Goal: Information Seeking & Learning: Learn about a topic

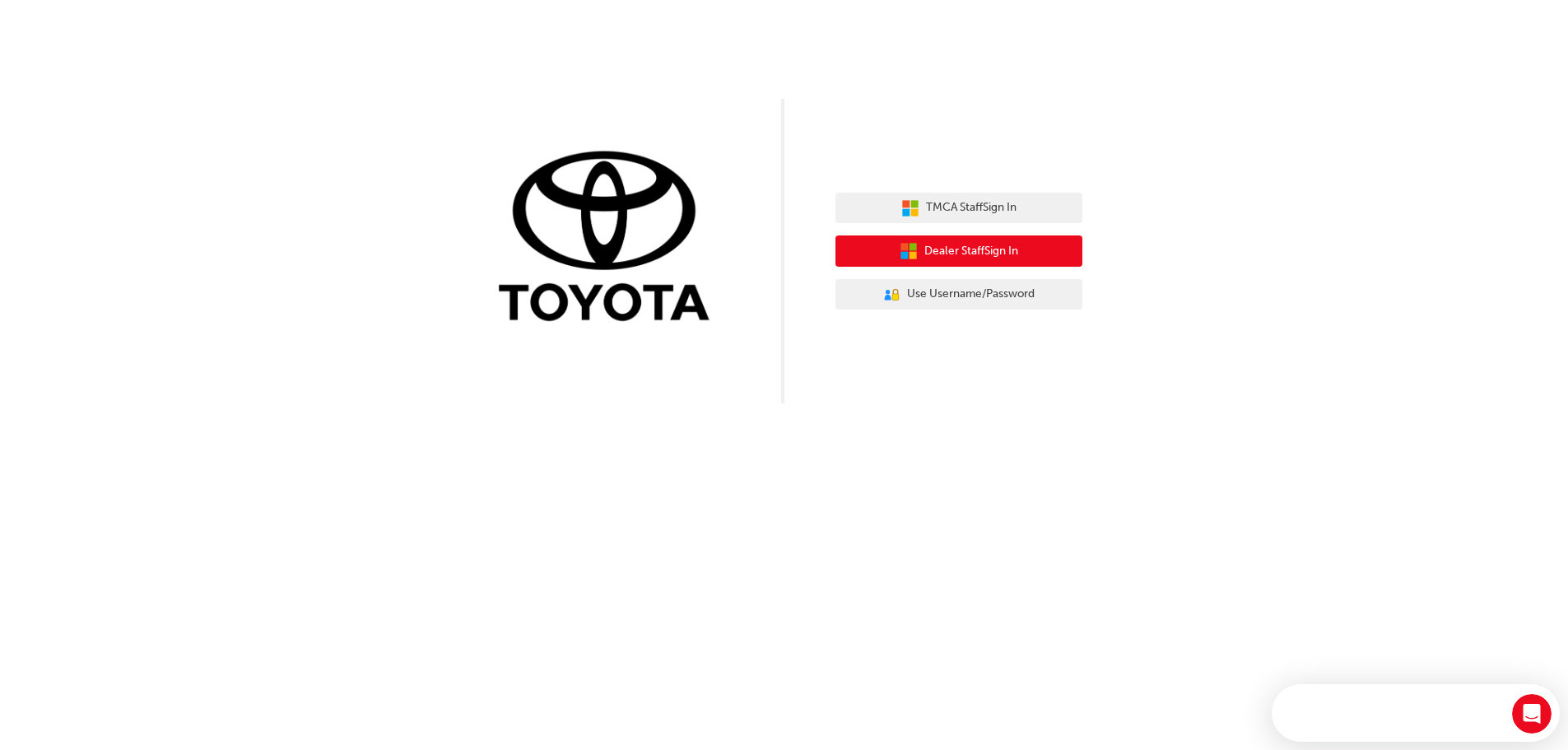
click at [988, 246] on span "Dealer Staff Sign In" at bounding box center [972, 251] width 94 height 19
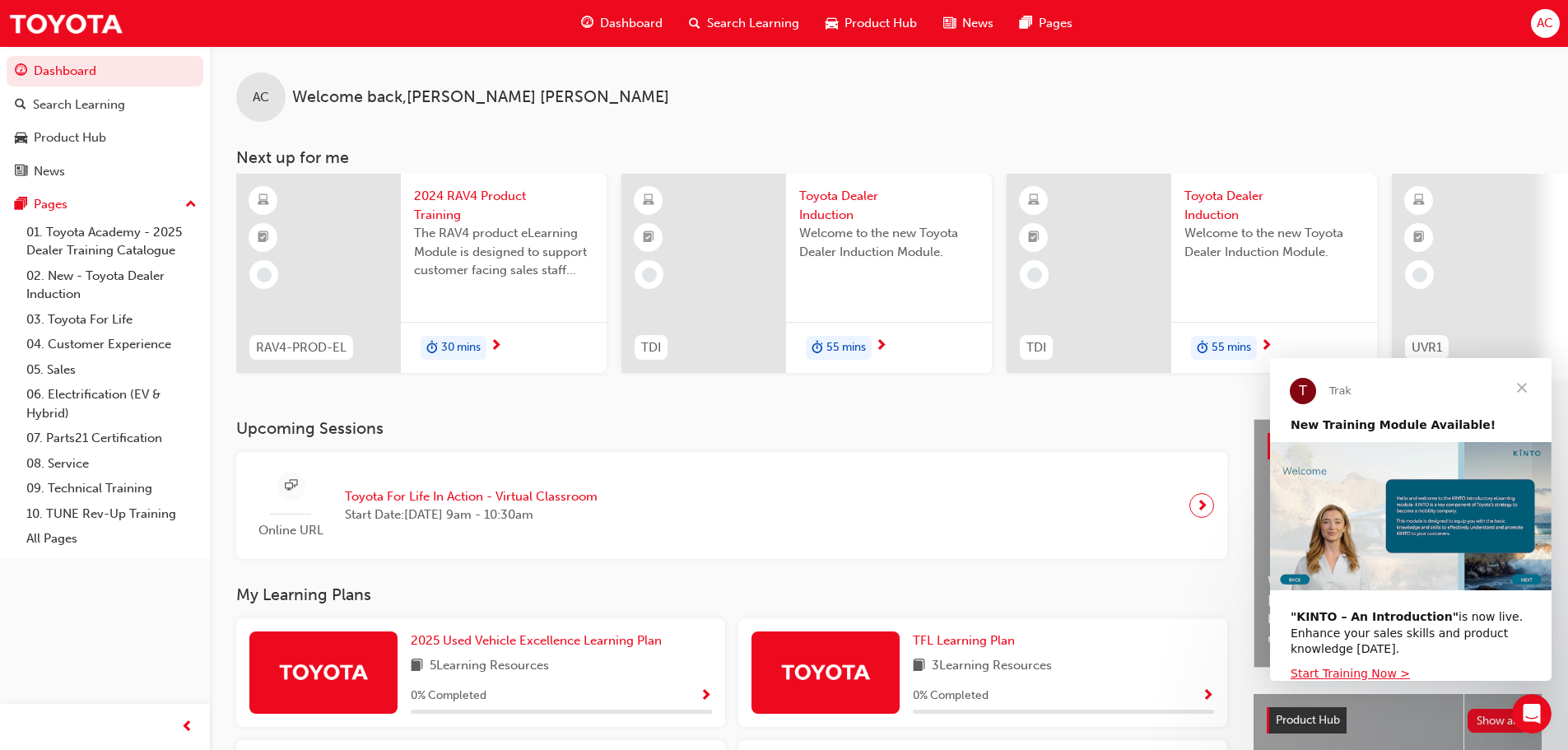
click at [1520, 388] on span "Close" at bounding box center [1522, 388] width 59 height 59
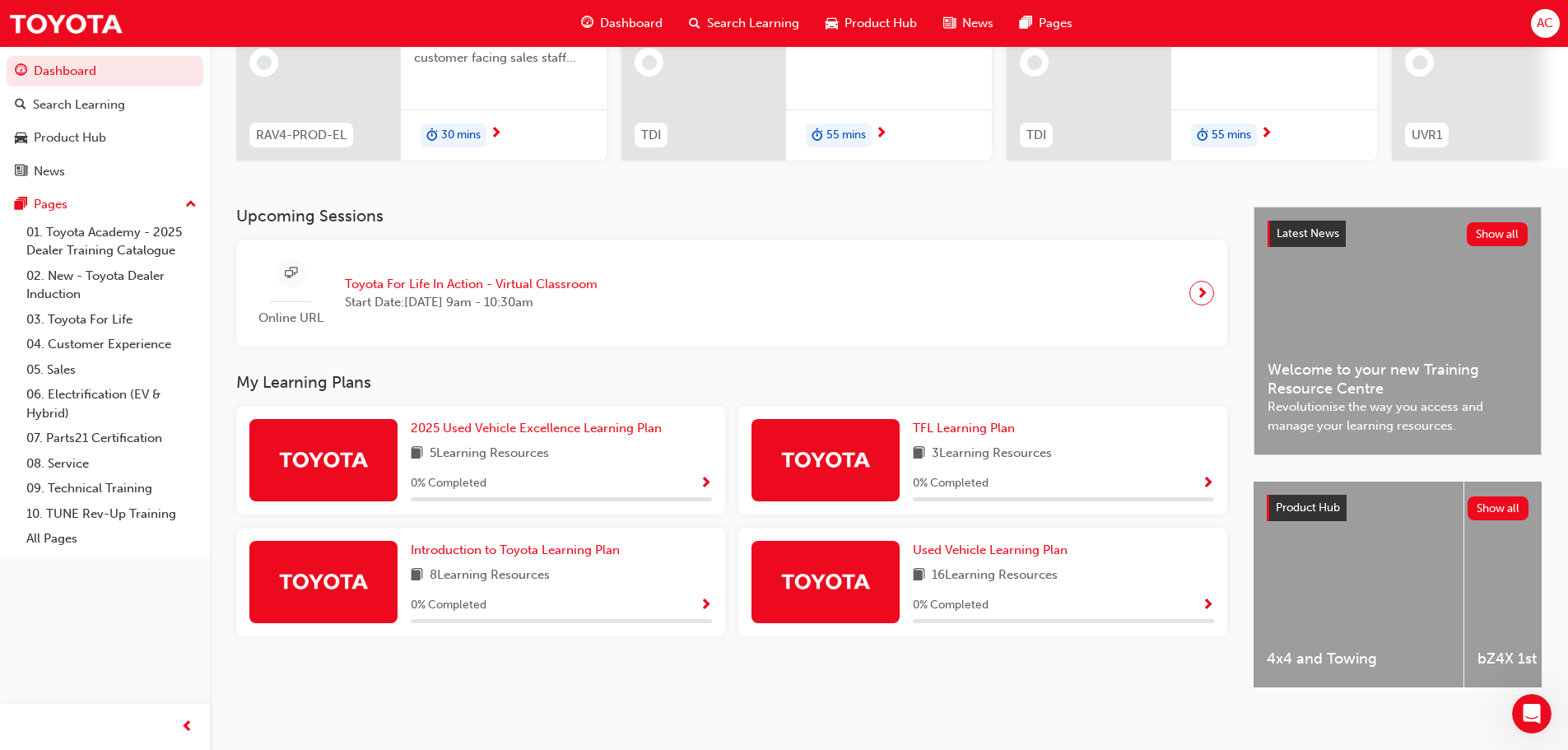
scroll to position [234, 0]
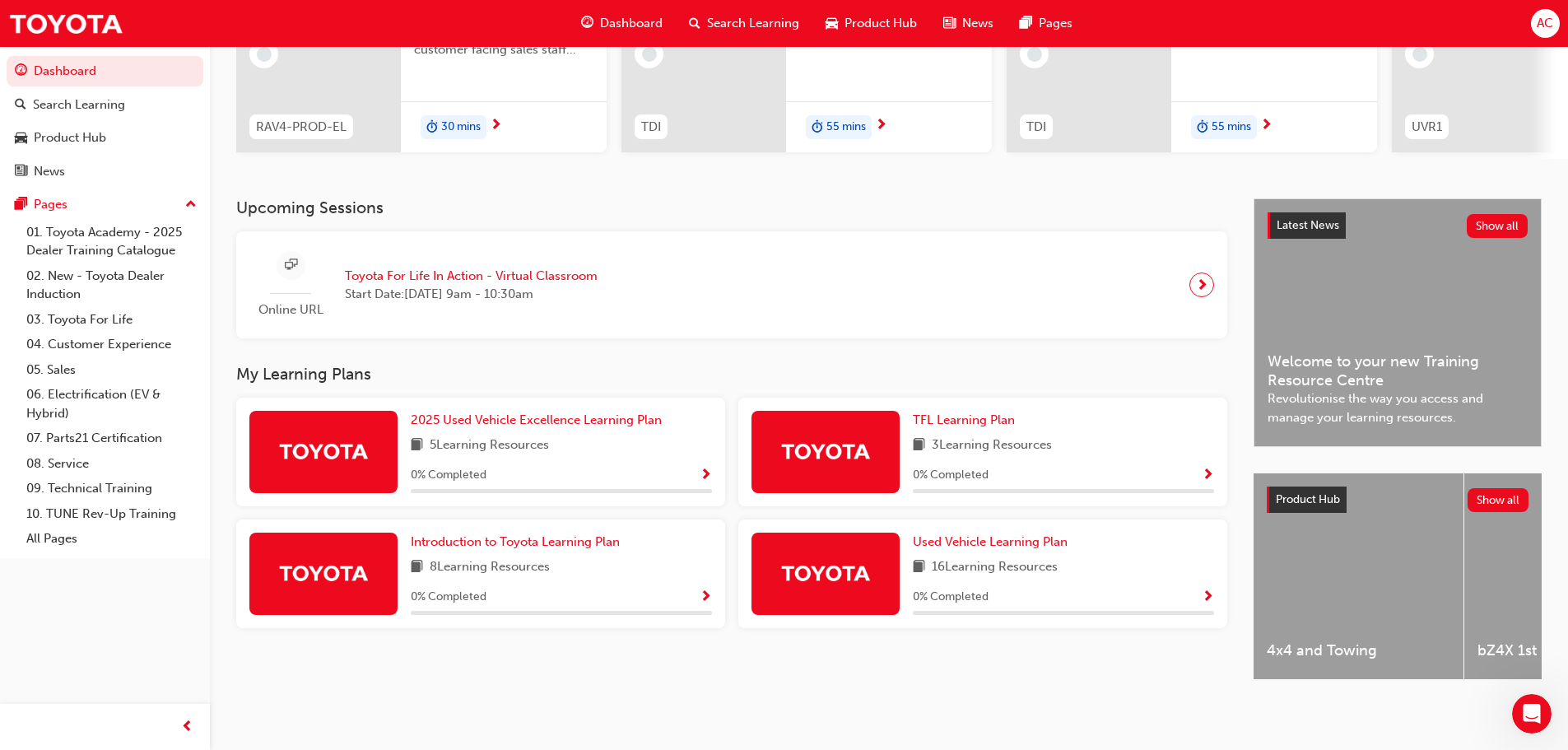
click at [1210, 469] on span "Show Progress" at bounding box center [1207, 476] width 13 height 15
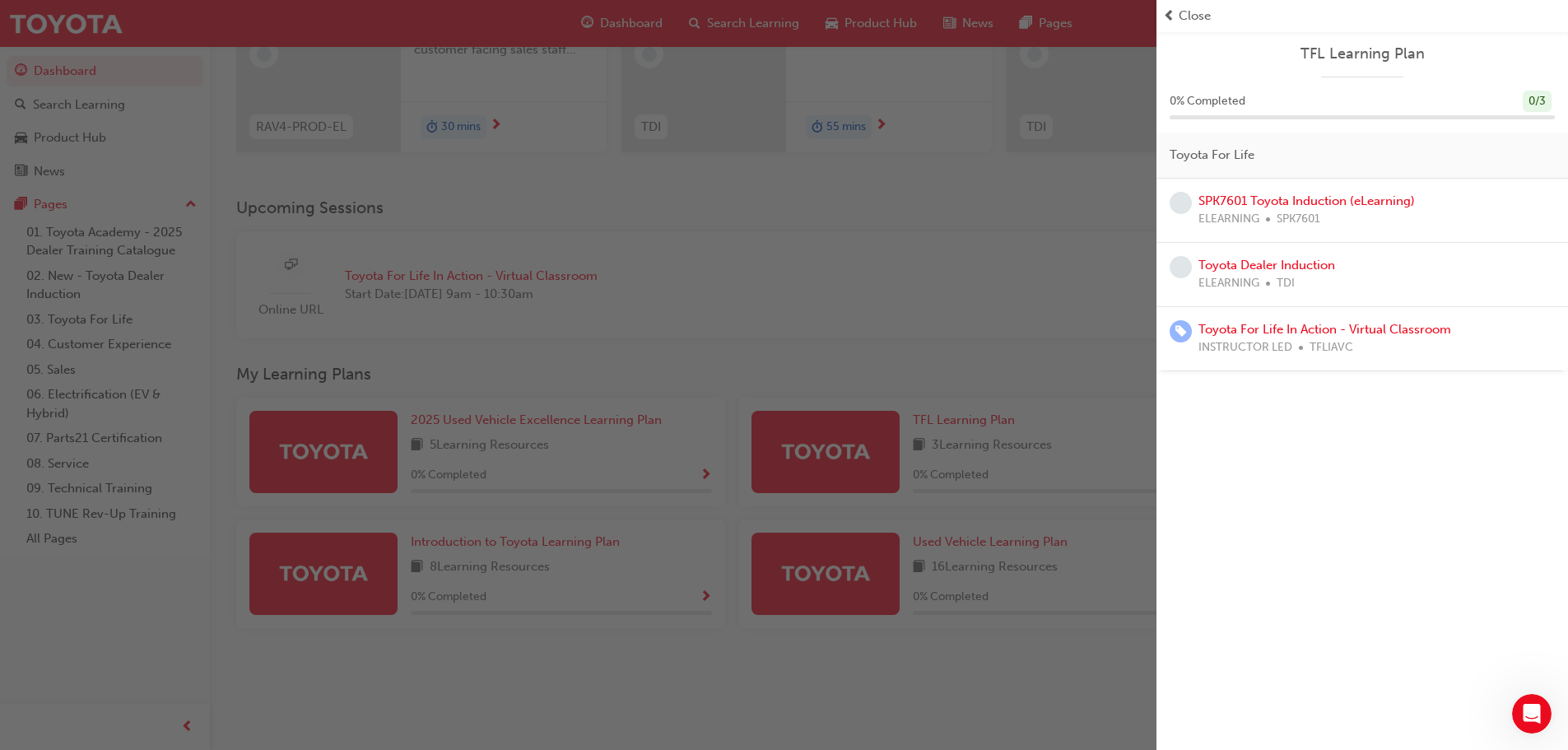
click at [710, 328] on div "button" at bounding box center [578, 375] width 1156 height 750
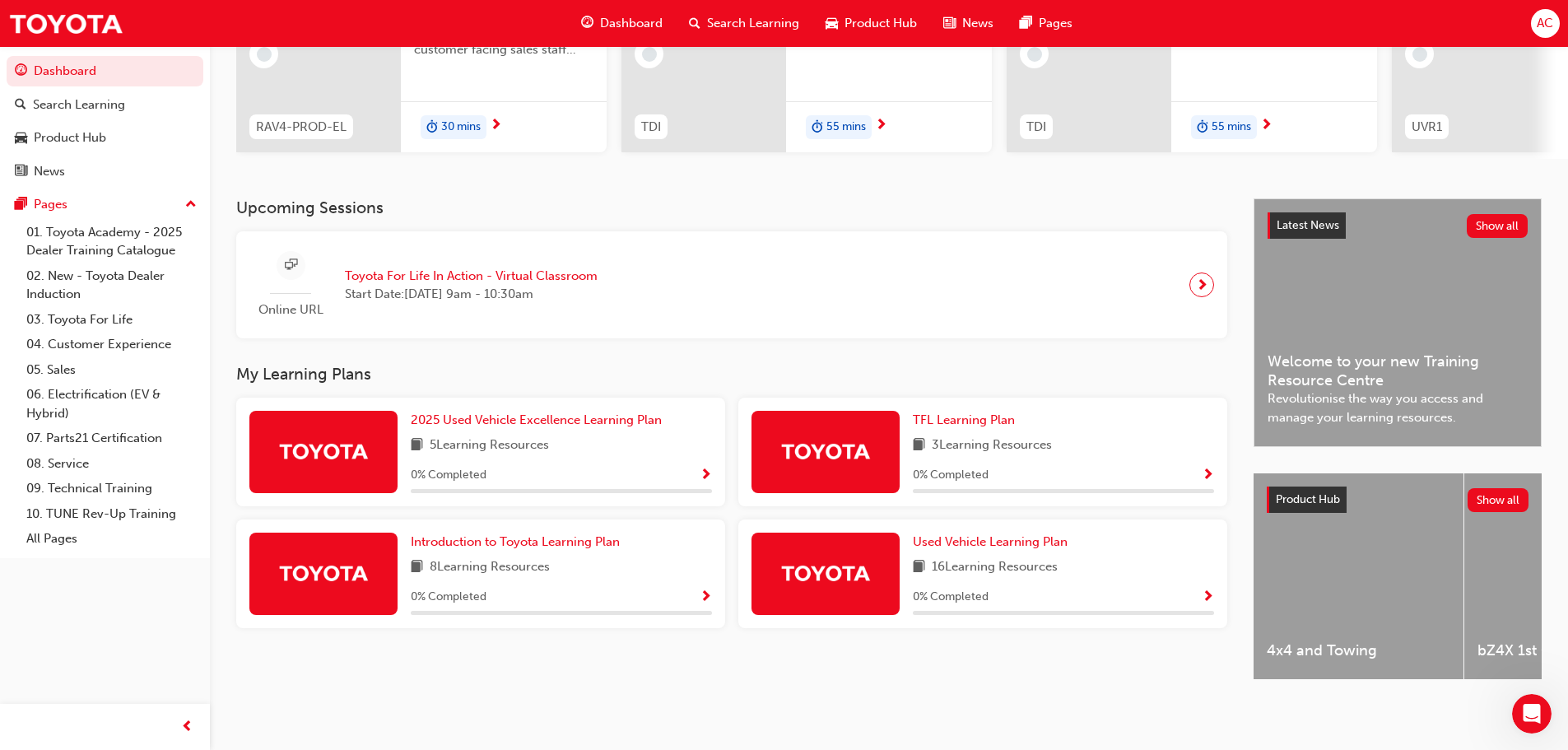
click at [701, 469] on span "Show Progress" at bounding box center [705, 476] width 13 height 15
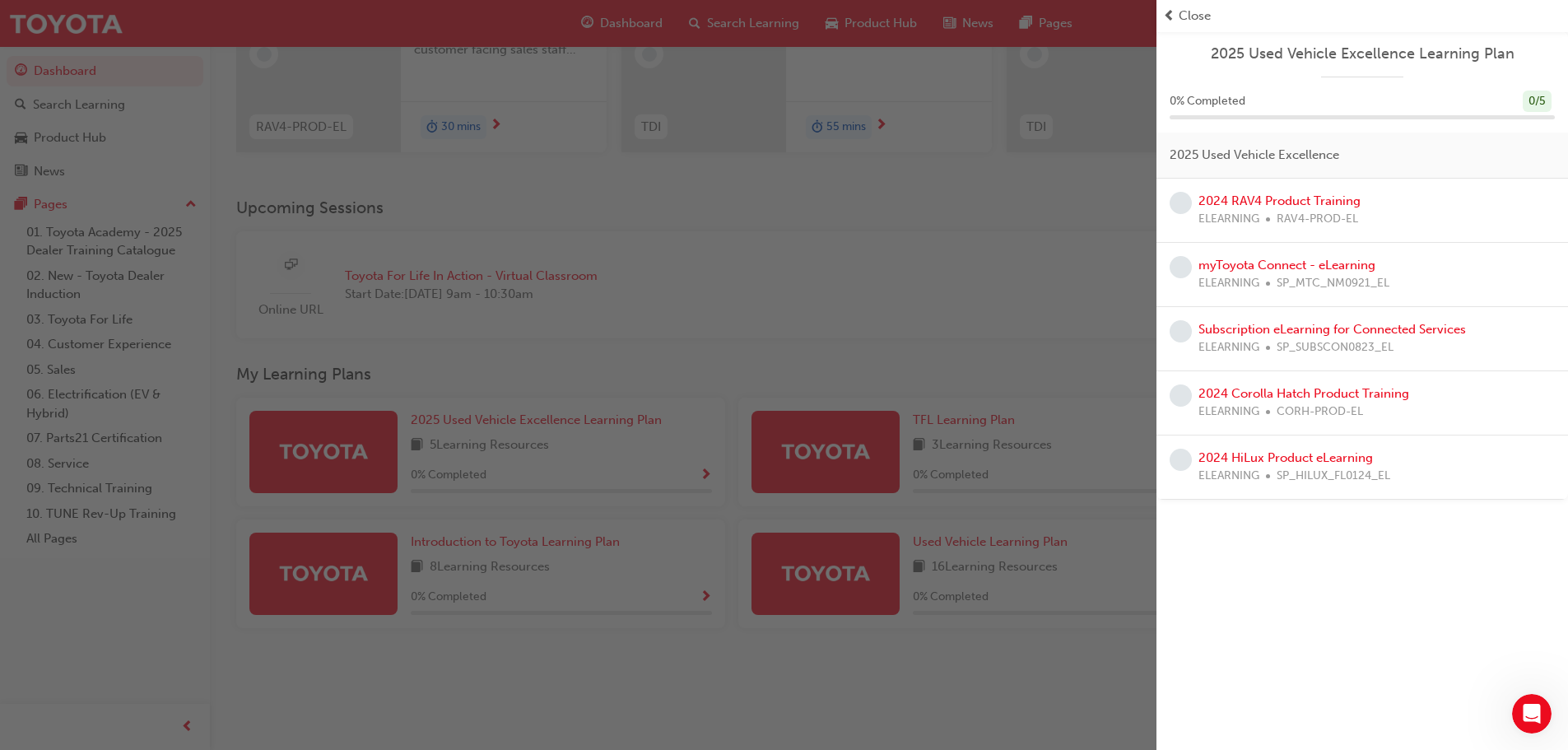
click at [740, 316] on div "button" at bounding box center [578, 375] width 1156 height 750
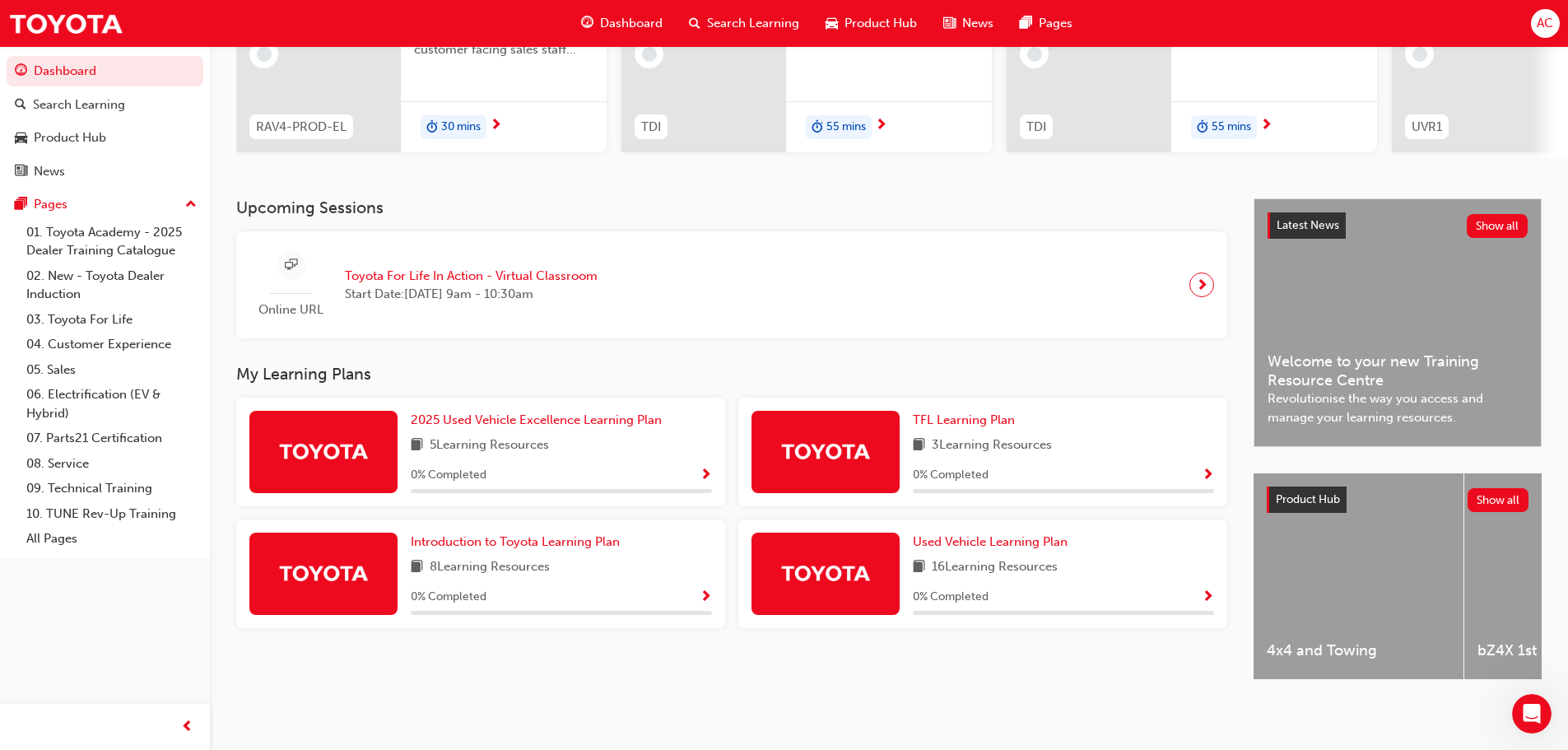
click at [708, 591] on span "Show Progress" at bounding box center [705, 598] width 13 height 15
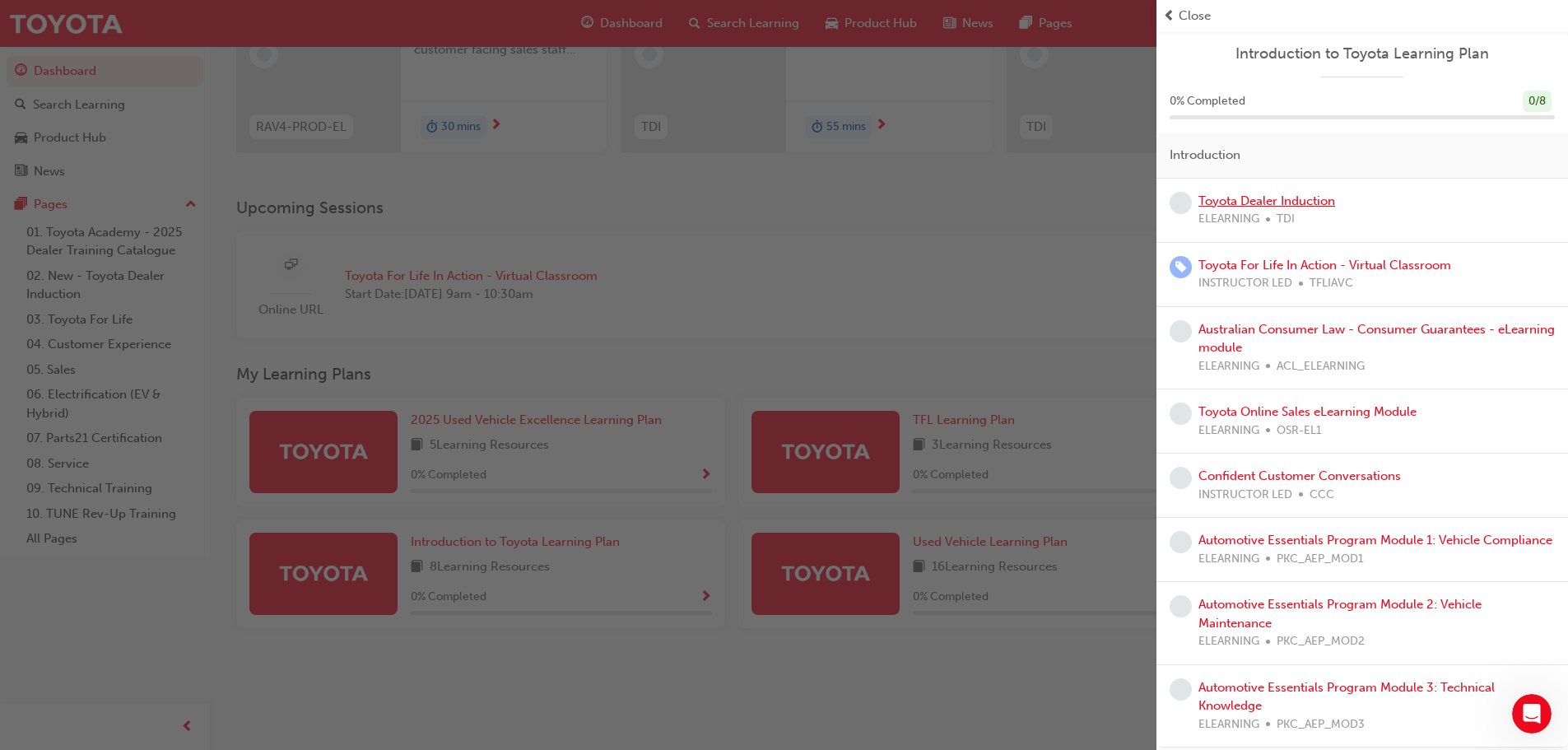
click at [1262, 201] on link "Toyota Dealer Induction" at bounding box center [1266, 201] width 137 height 15
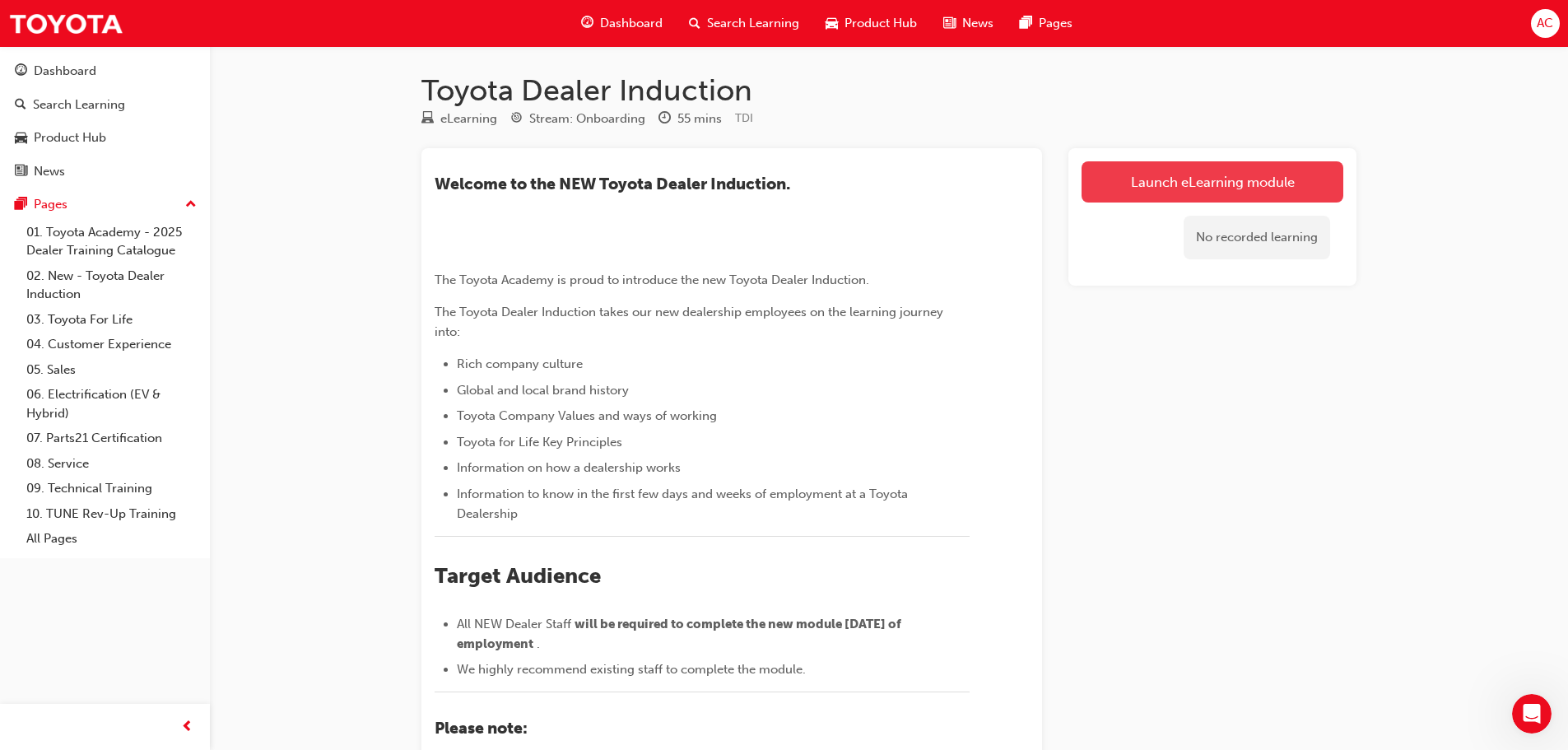
click at [1213, 181] on link "Launch eLearning module" at bounding box center [1212, 182] width 261 height 41
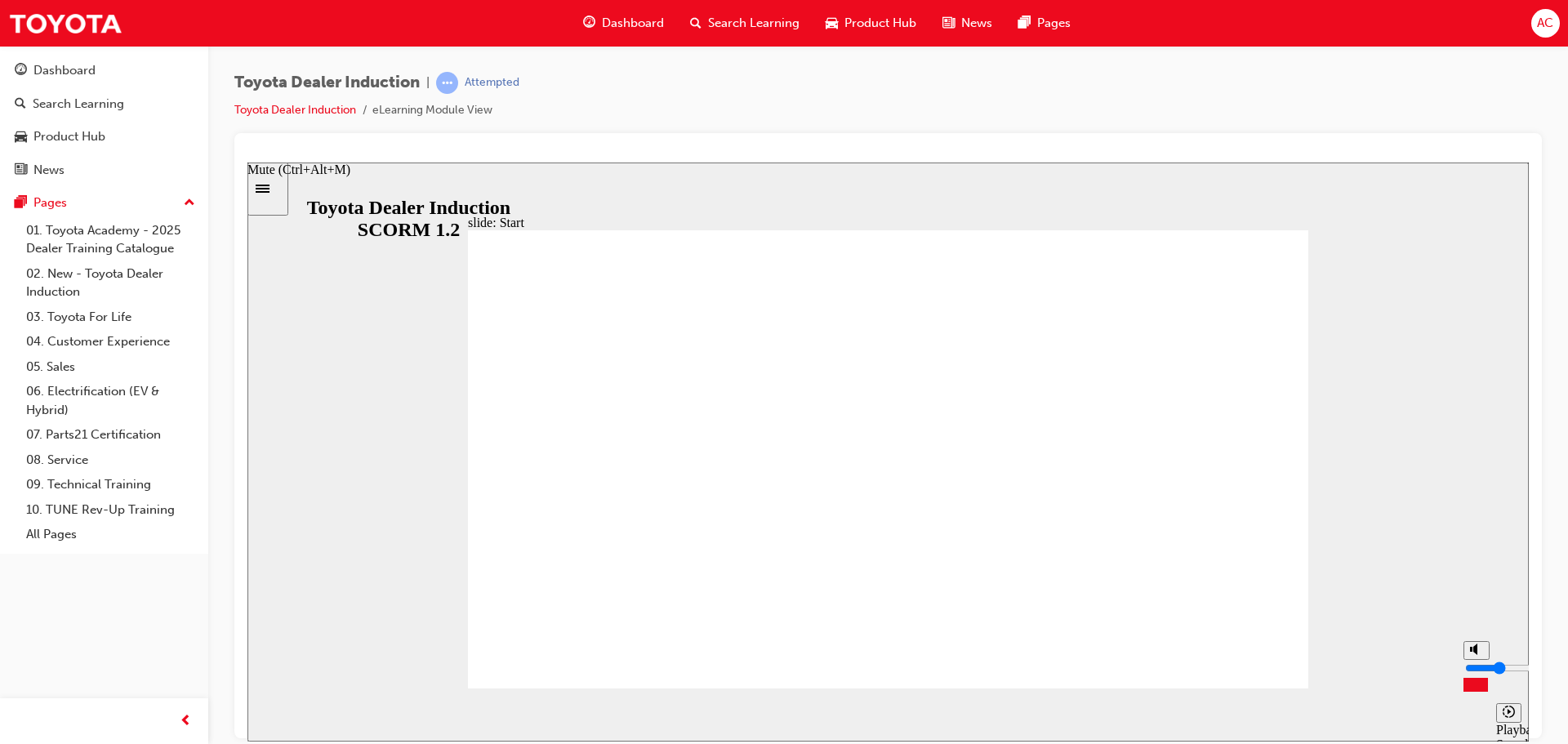
drag, startPoint x: 1475, startPoint y: 651, endPoint x: 1472, endPoint y: 674, distance: 23.2
click at [1472, 674] on input "volume" at bounding box center [1517, 667] width 105 height 13
type input "4"
click at [1473, 667] on input "volume" at bounding box center [1517, 667] width 105 height 13
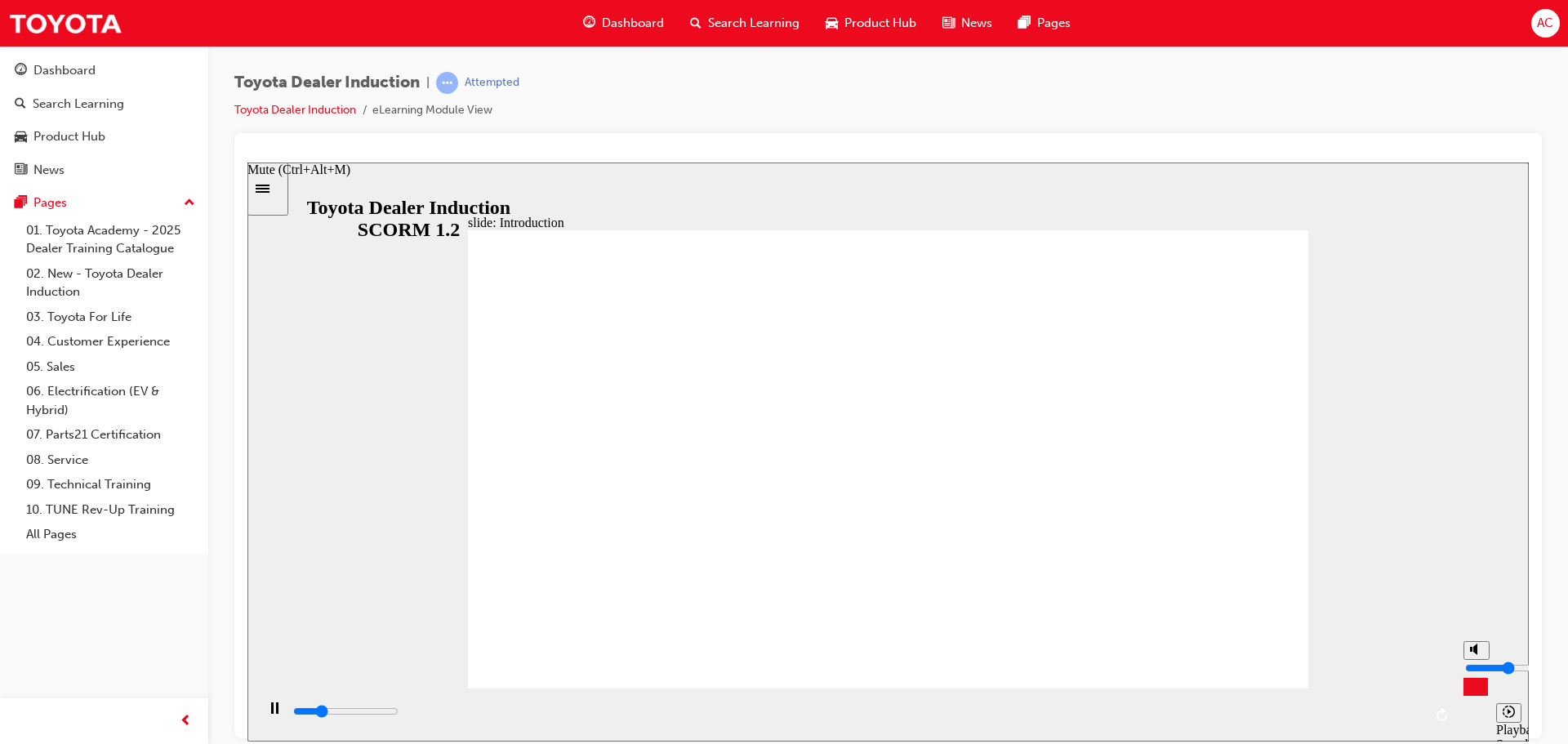
type input "14100"
type input "3"
type input "14600"
type input "3"
click at [1474, 674] on input "volume" at bounding box center [1517, 667] width 105 height 13
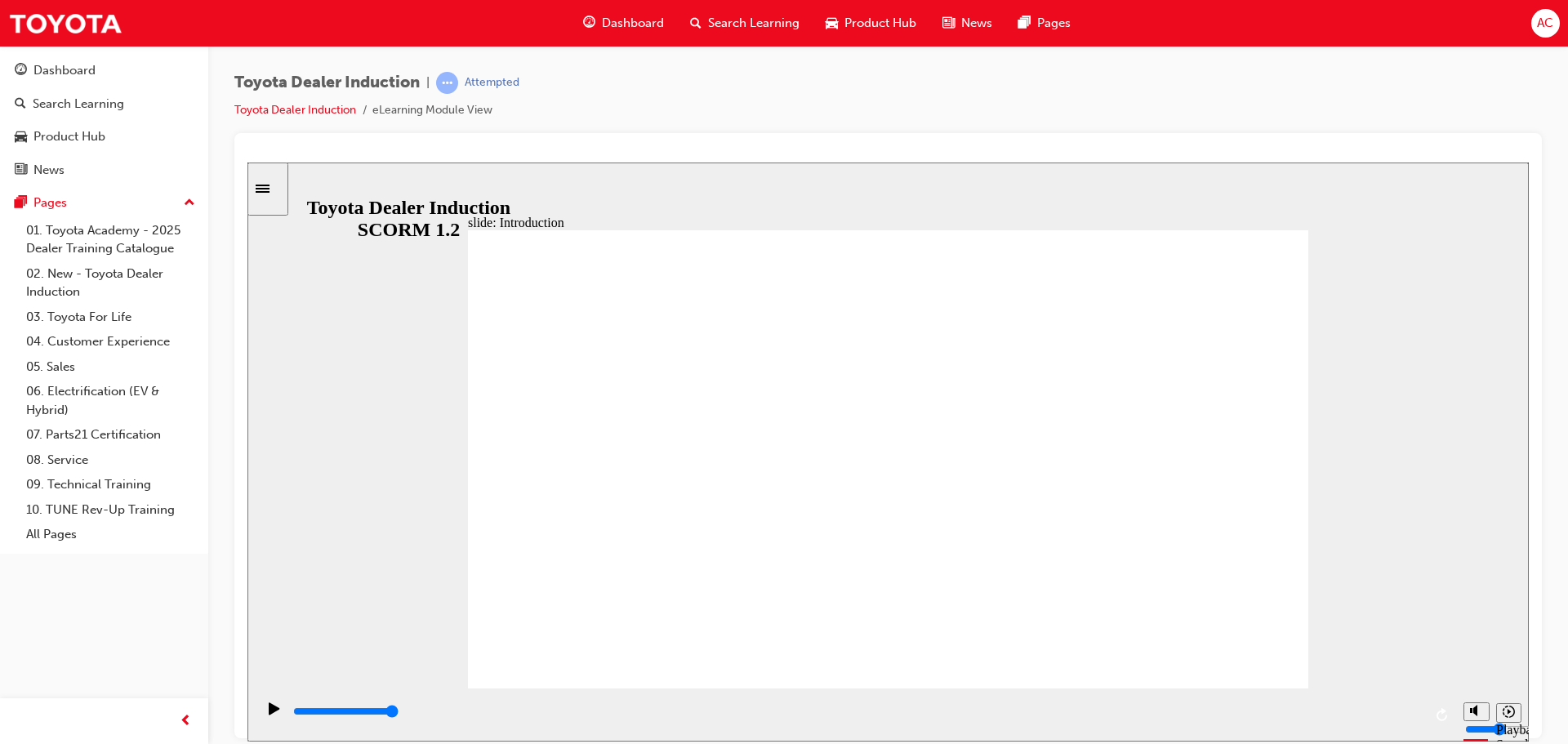
type input "7500"
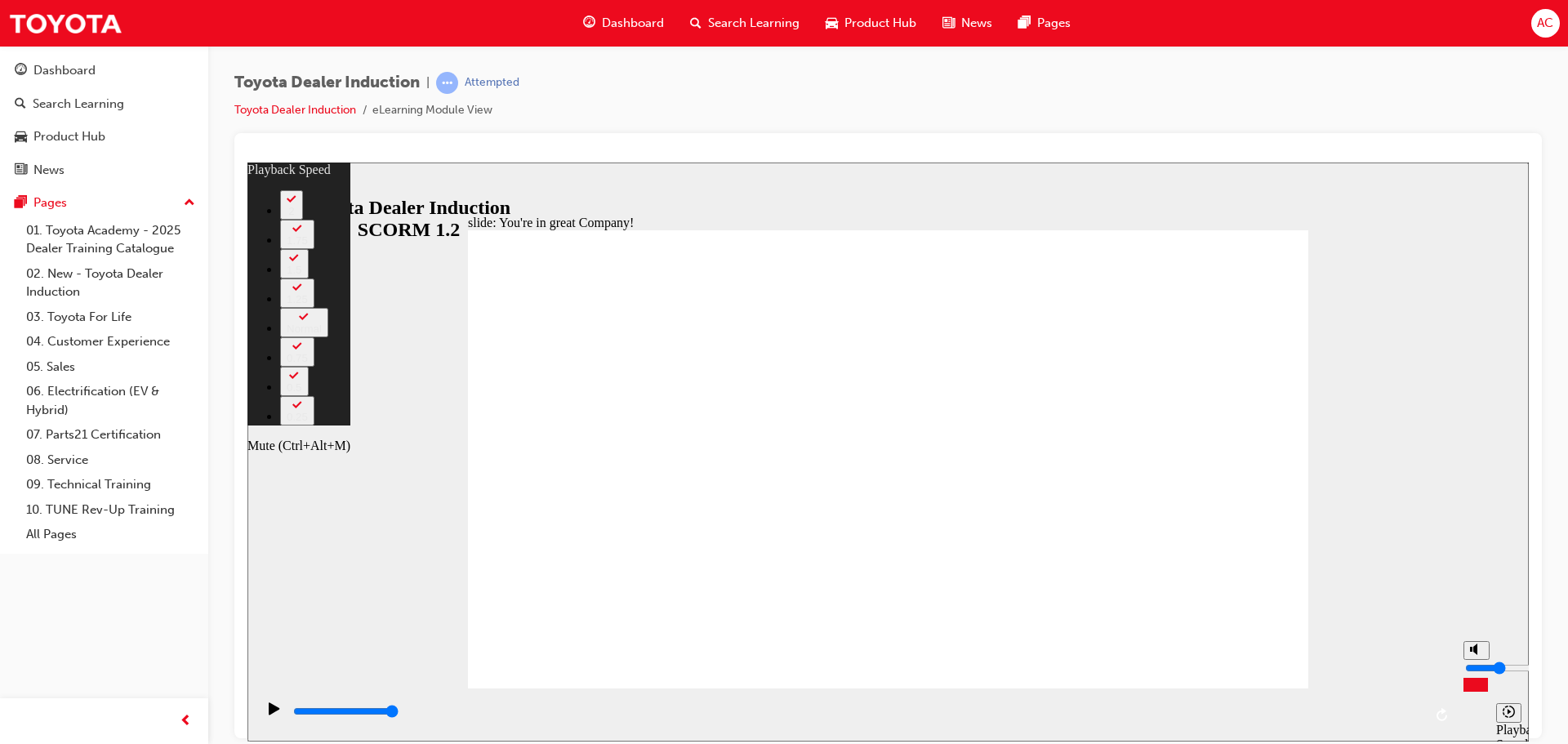
type input "8"
type input "2"
type input "8"
type input "2"
type input "8"
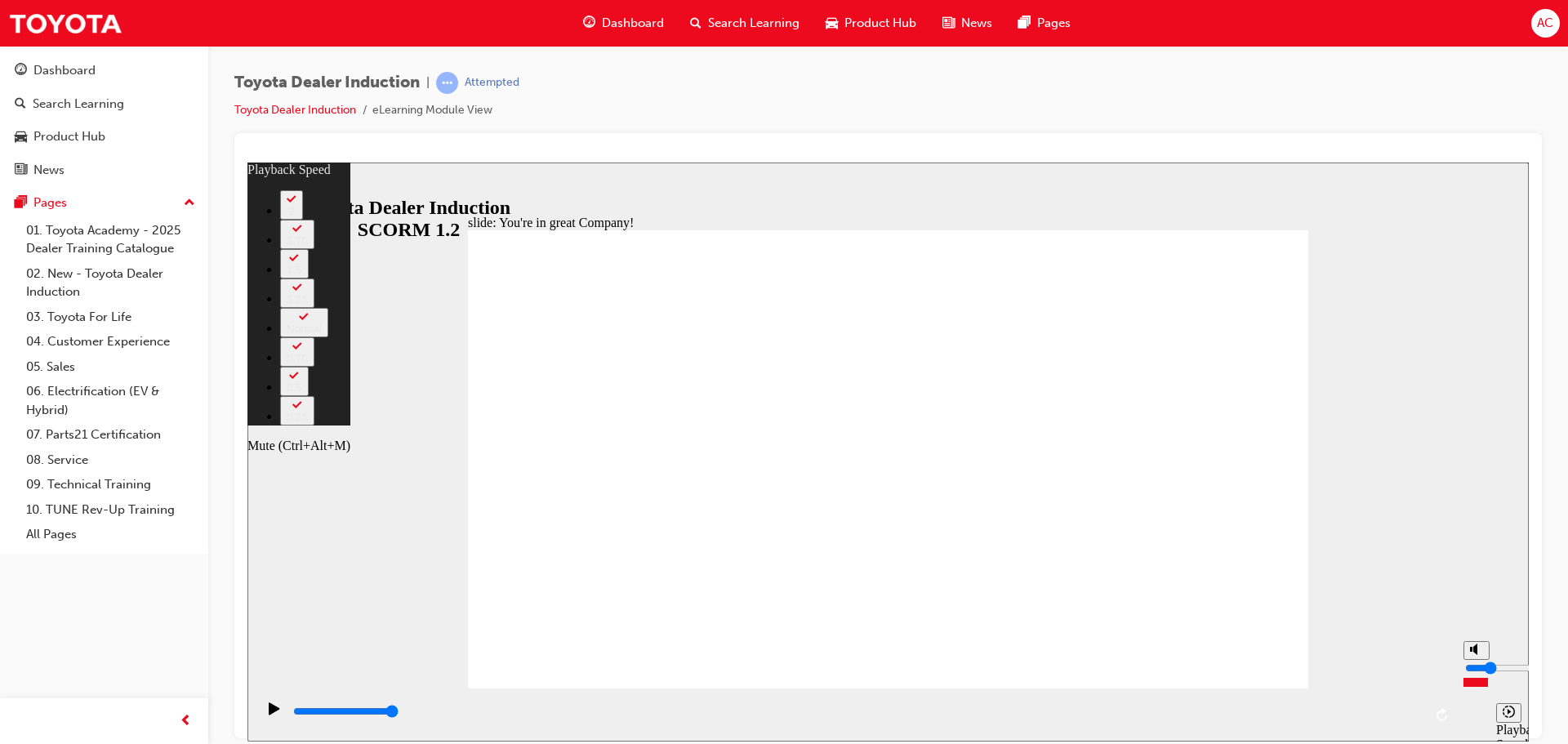
type input "2"
click at [1476, 674] on input "volume" at bounding box center [1517, 667] width 105 height 13
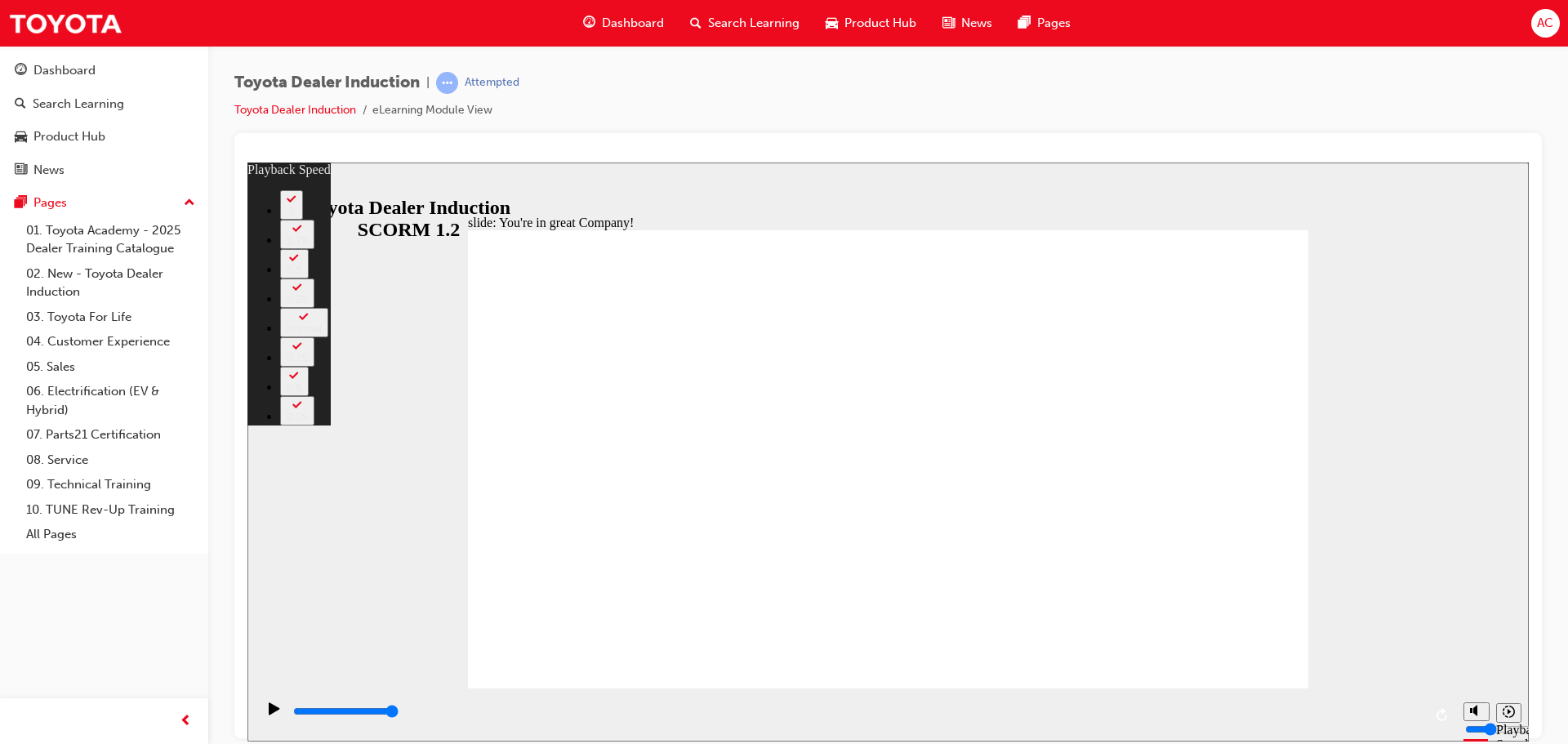
type input "156"
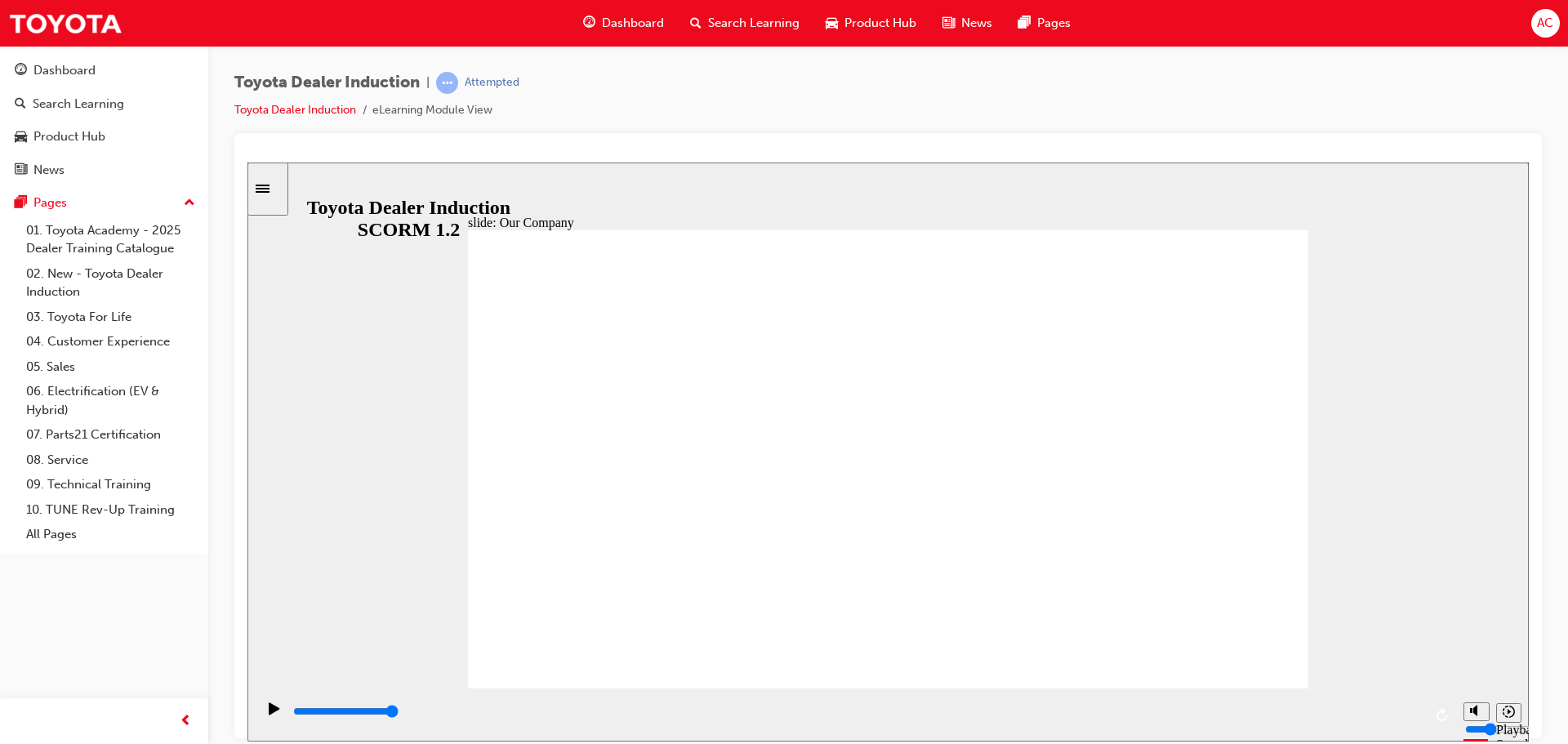
drag, startPoint x: 658, startPoint y: 597, endPoint x: 704, endPoint y: 597, distance: 46.0
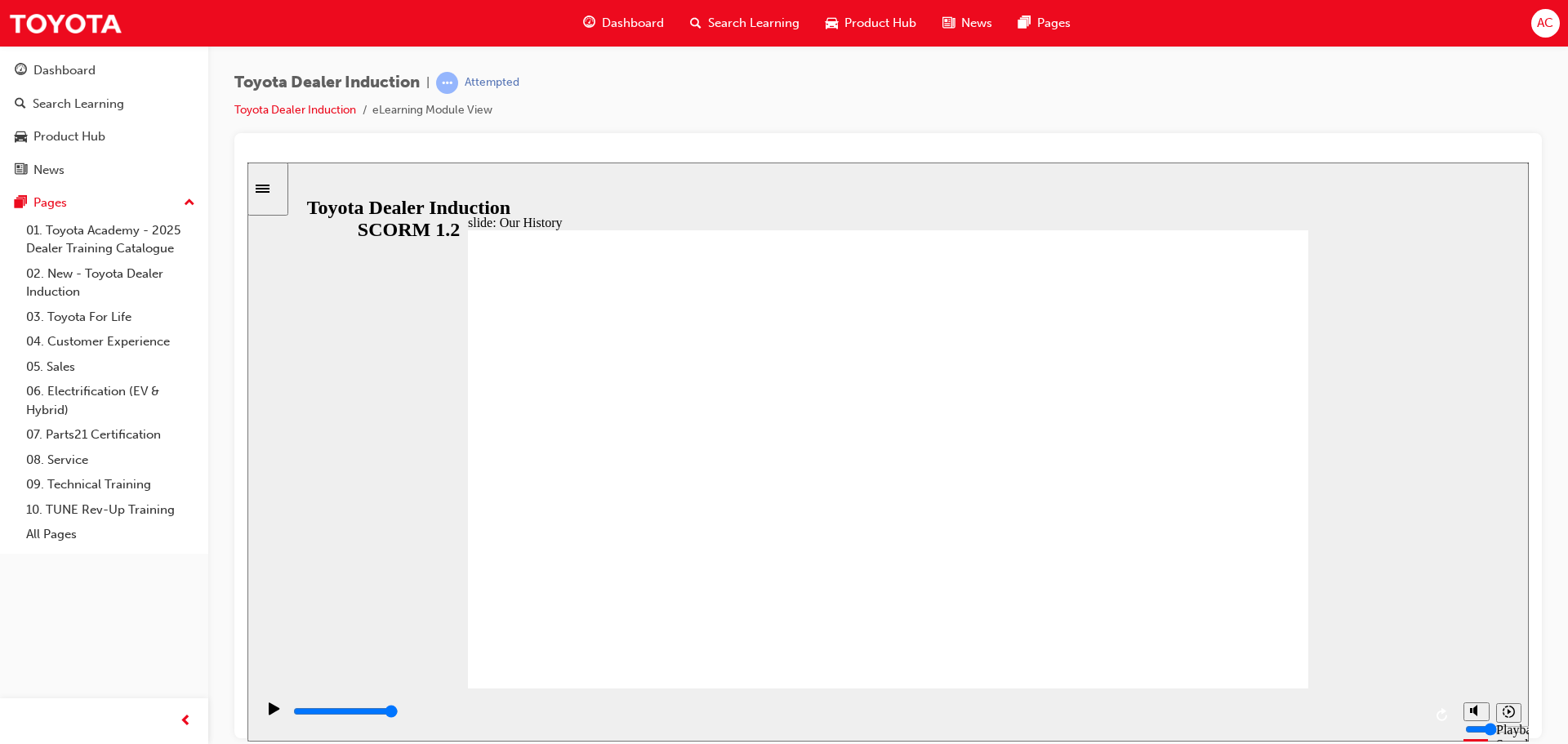
drag, startPoint x: 665, startPoint y: 598, endPoint x: 675, endPoint y: 595, distance: 10.4
drag, startPoint x: 689, startPoint y: 593, endPoint x: 788, endPoint y: 595, distance: 99.0
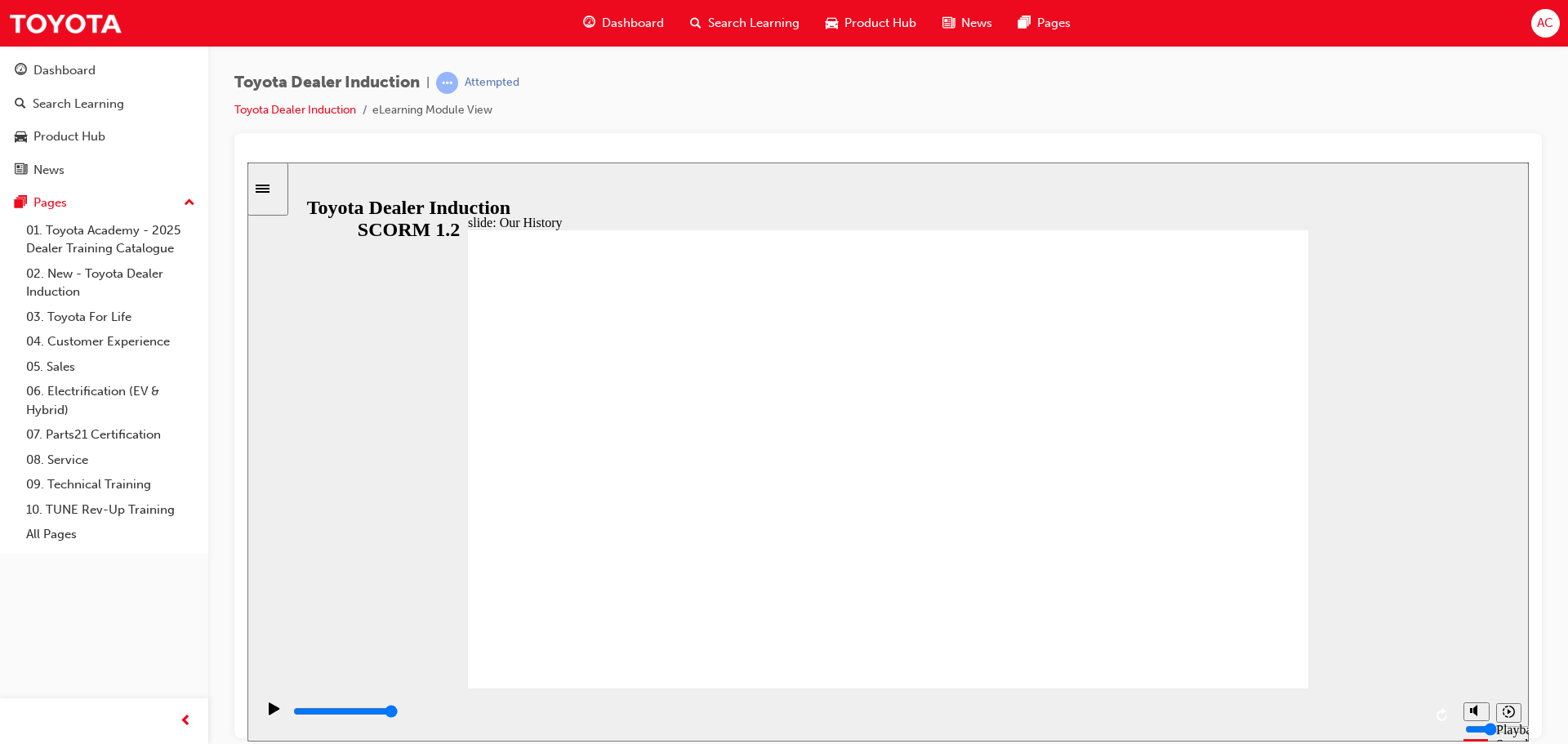
drag, startPoint x: 883, startPoint y: 599, endPoint x: 980, endPoint y: 598, distance: 97.0
drag, startPoint x: 887, startPoint y: 602, endPoint x: 988, endPoint y: 602, distance: 101.0
drag, startPoint x: 895, startPoint y: 597, endPoint x: 1122, endPoint y: 595, distance: 227.0
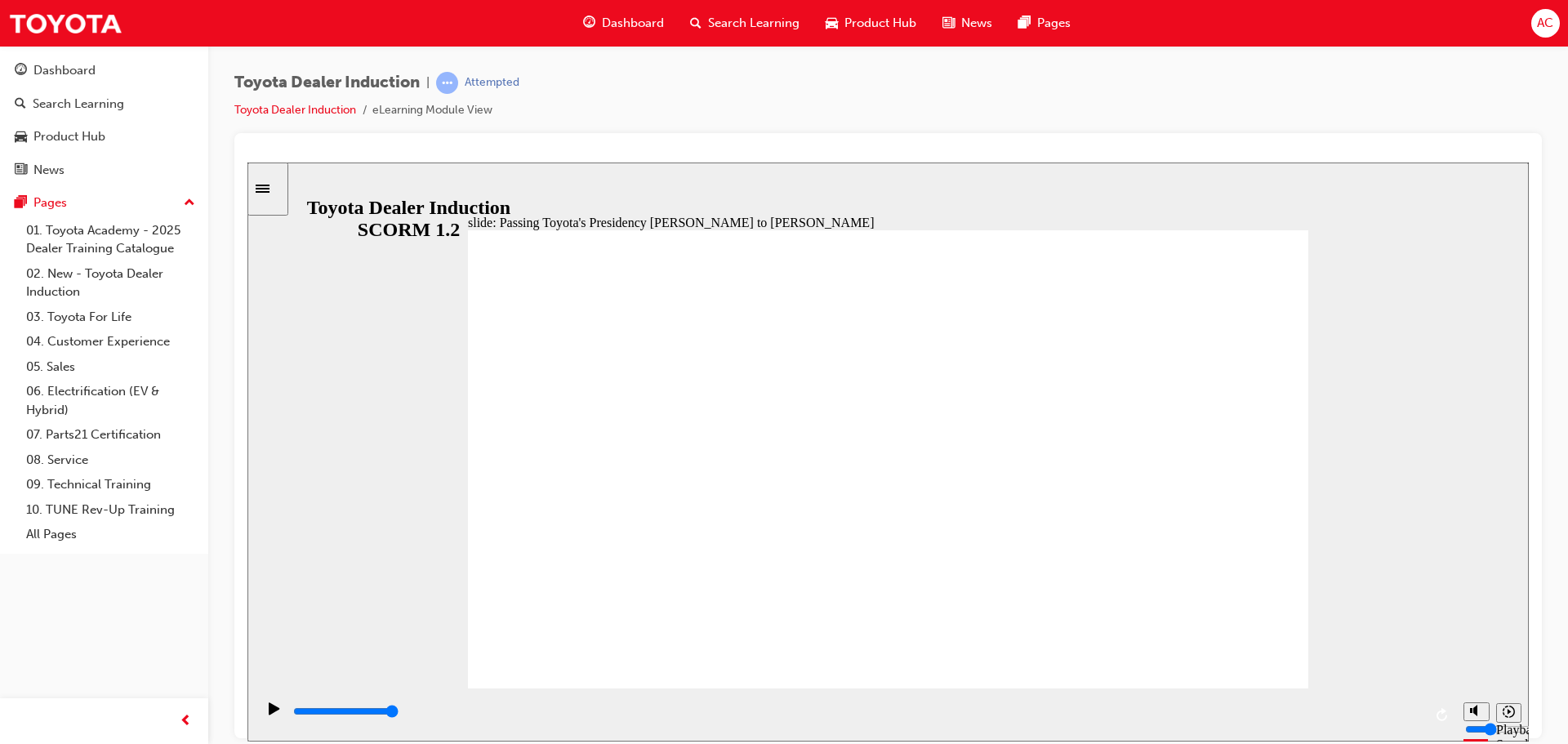
type input "5000"
radio input "true"
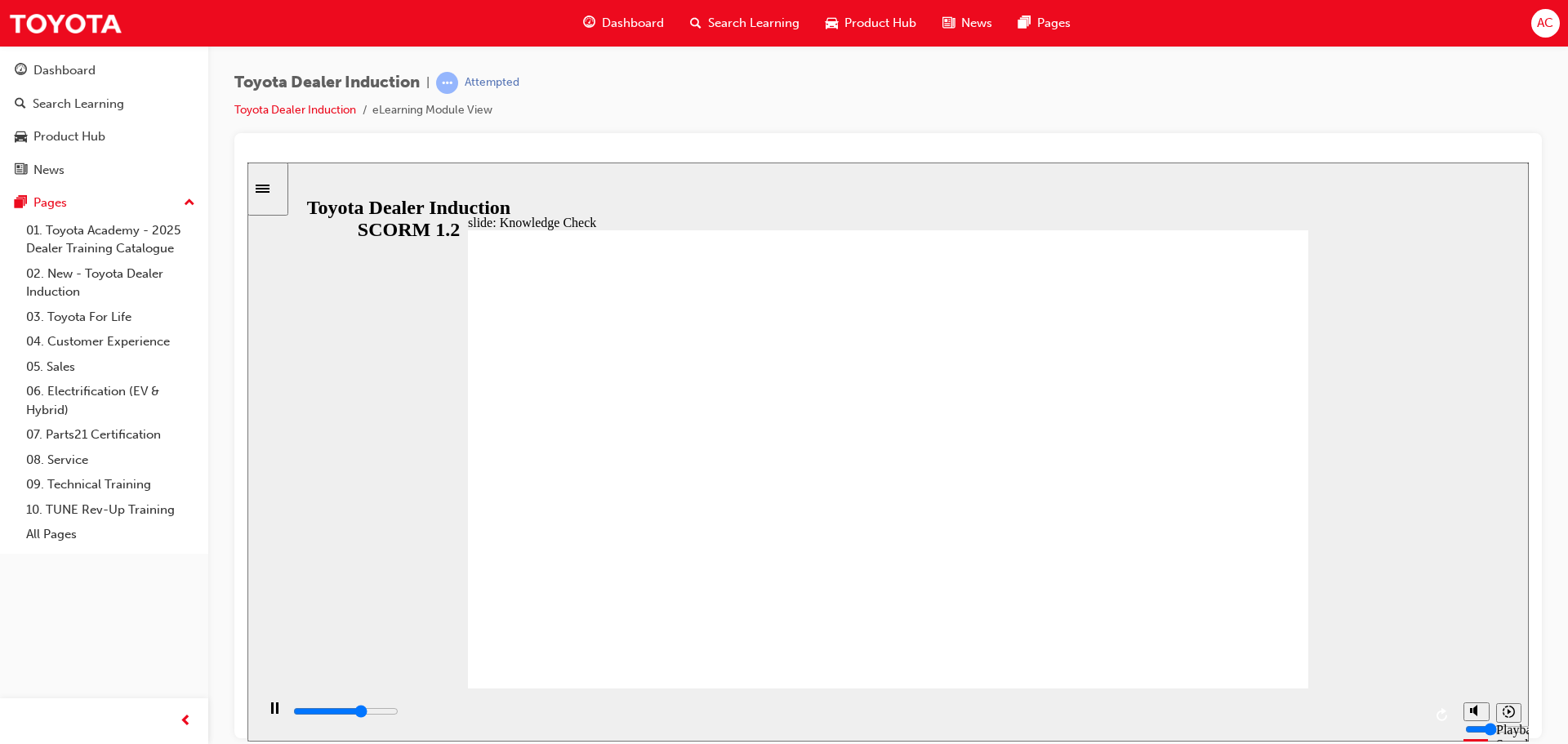
type input "3300"
radio input "true"
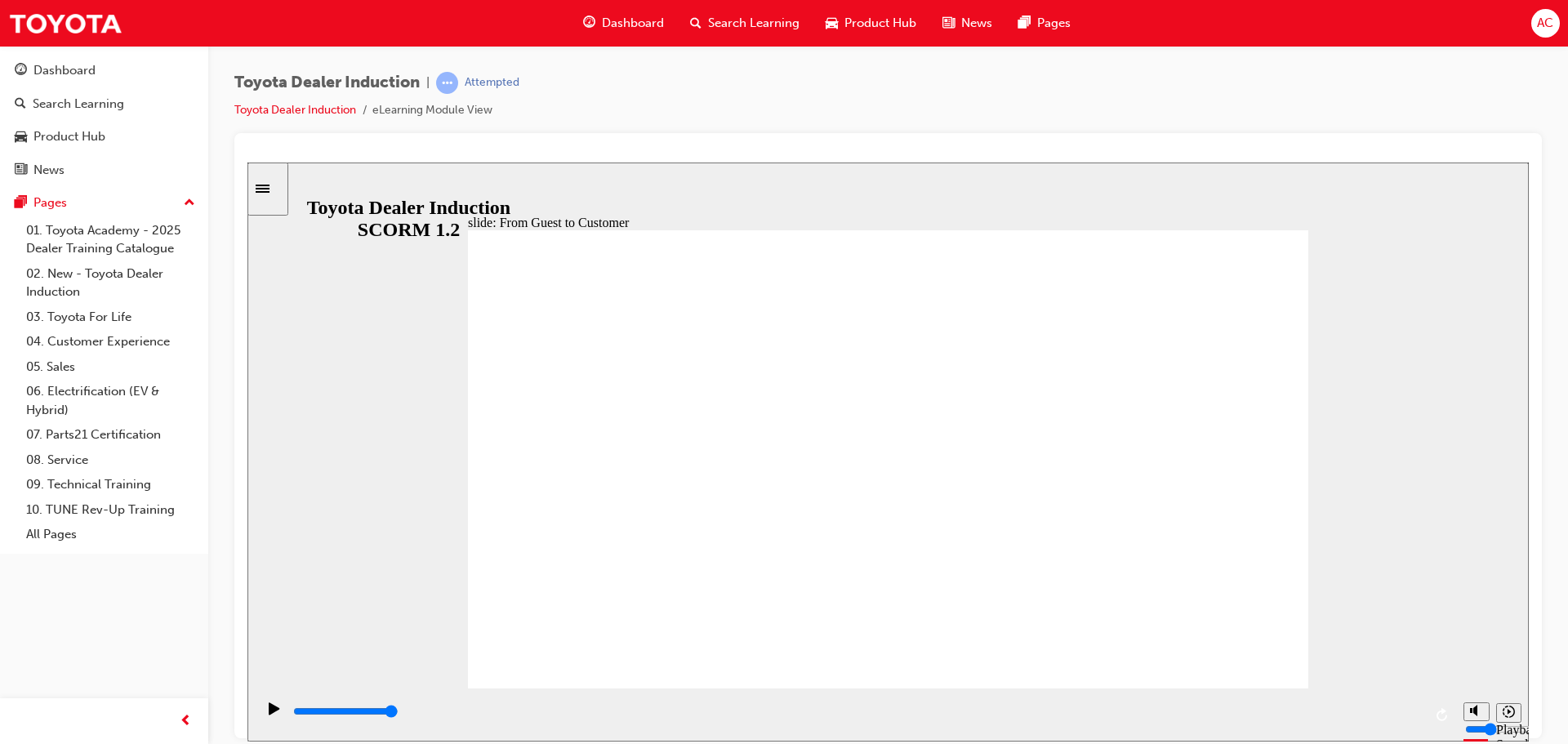
drag, startPoint x: 1214, startPoint y: 628, endPoint x: 1234, endPoint y: 640, distance: 23.3
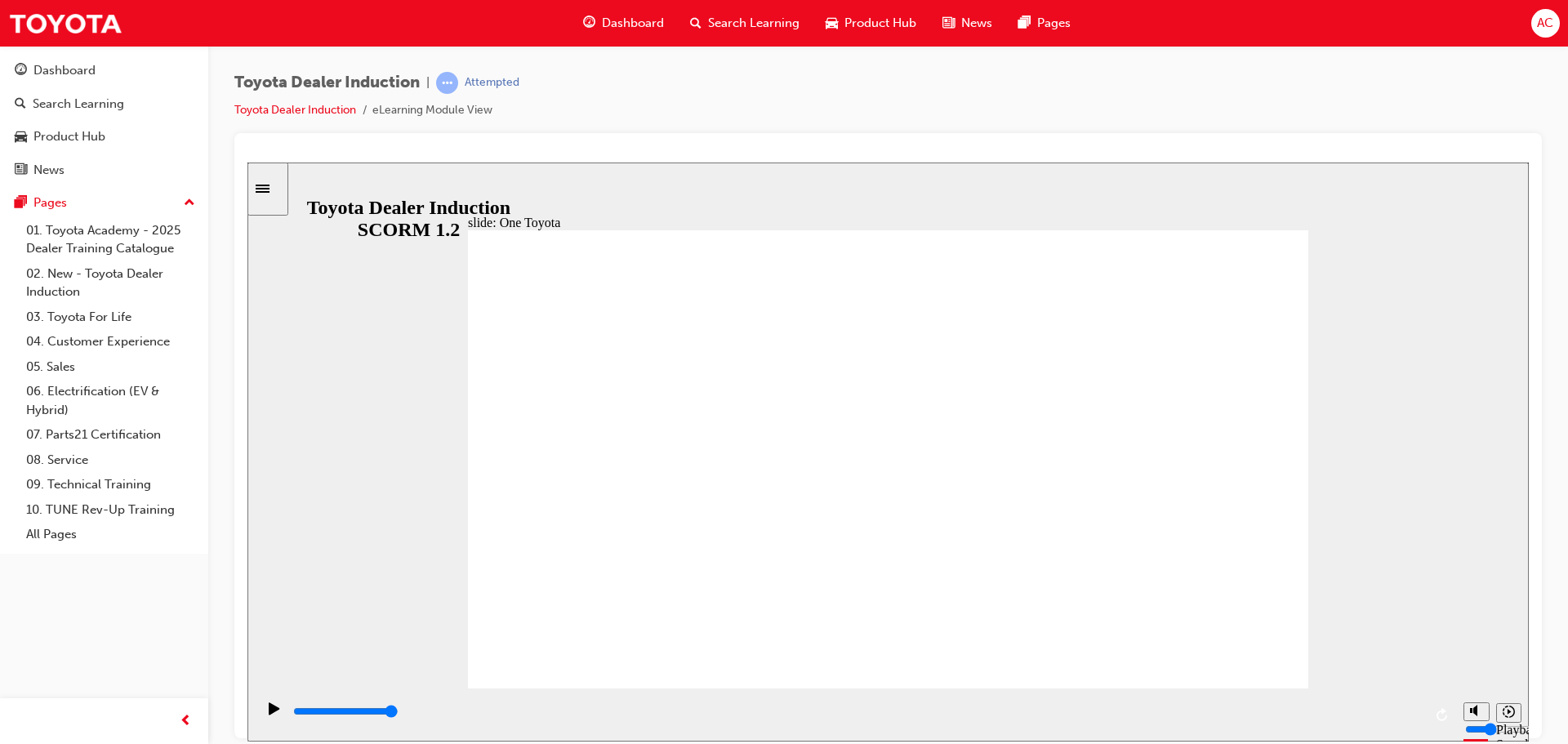
type input "15300"
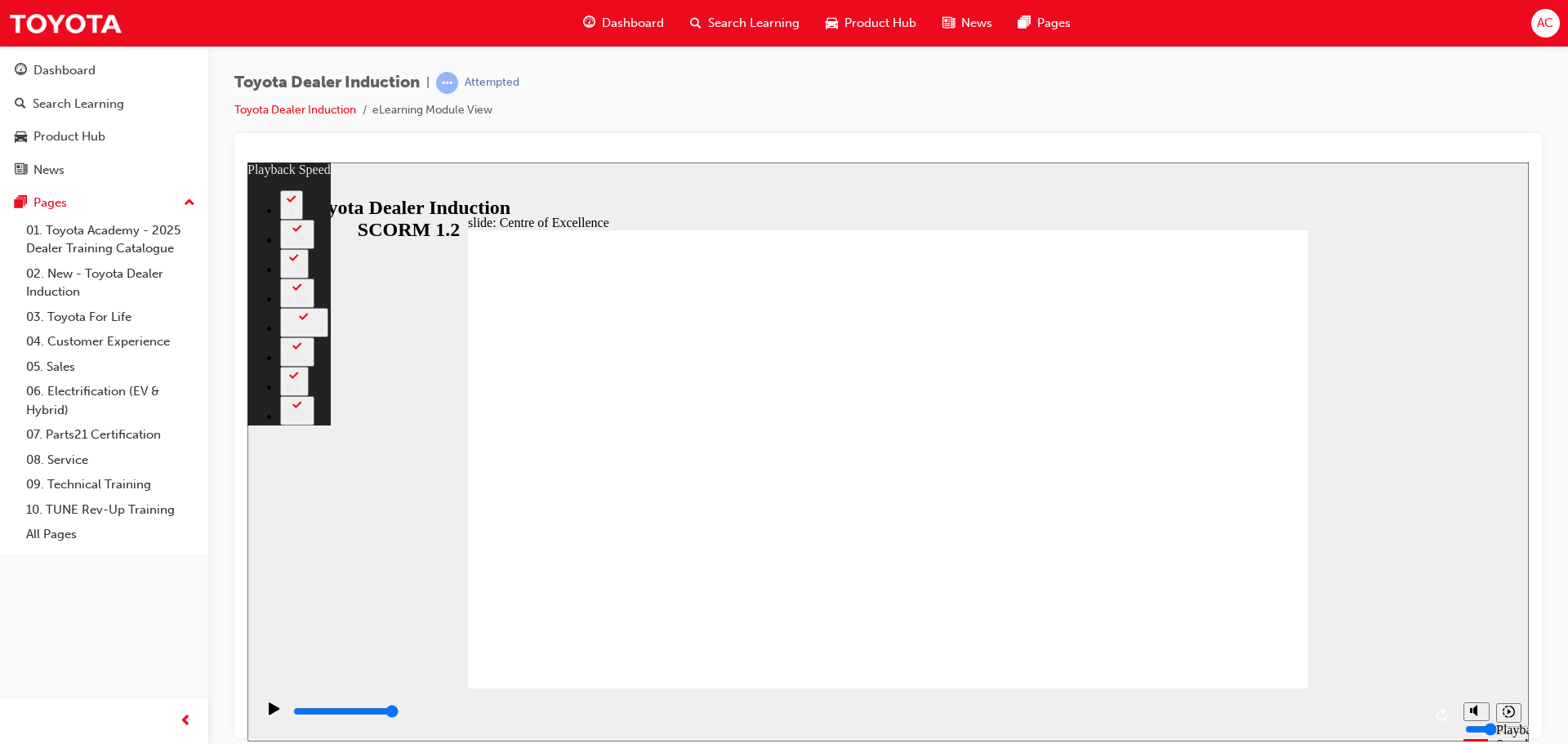
type input "248"
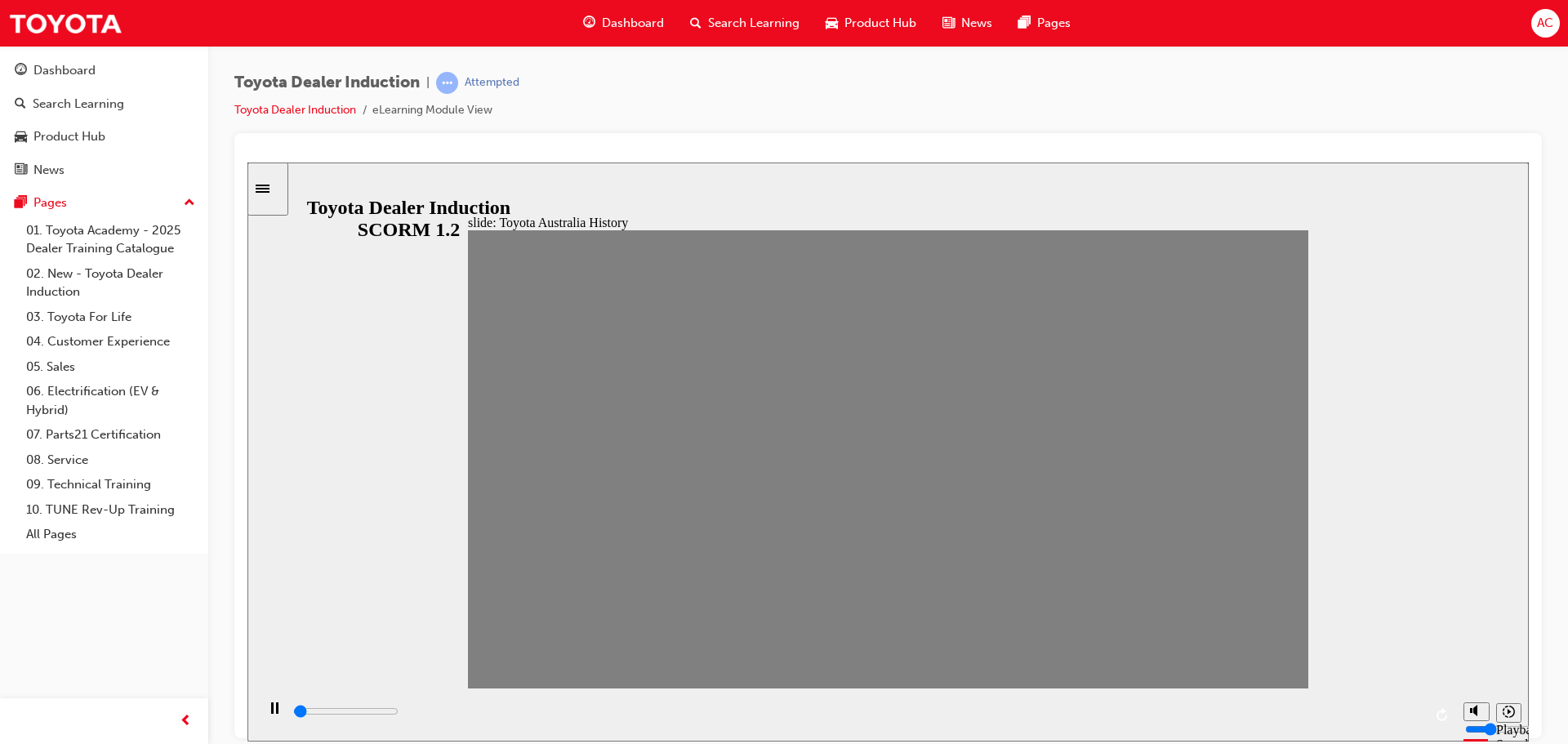
drag, startPoint x: 491, startPoint y: 470, endPoint x: 540, endPoint y: 468, distance: 49.0
drag, startPoint x: 532, startPoint y: 470, endPoint x: 573, endPoint y: 470, distance: 41.0
drag, startPoint x: 574, startPoint y: 469, endPoint x: 618, endPoint y: 469, distance: 44.0
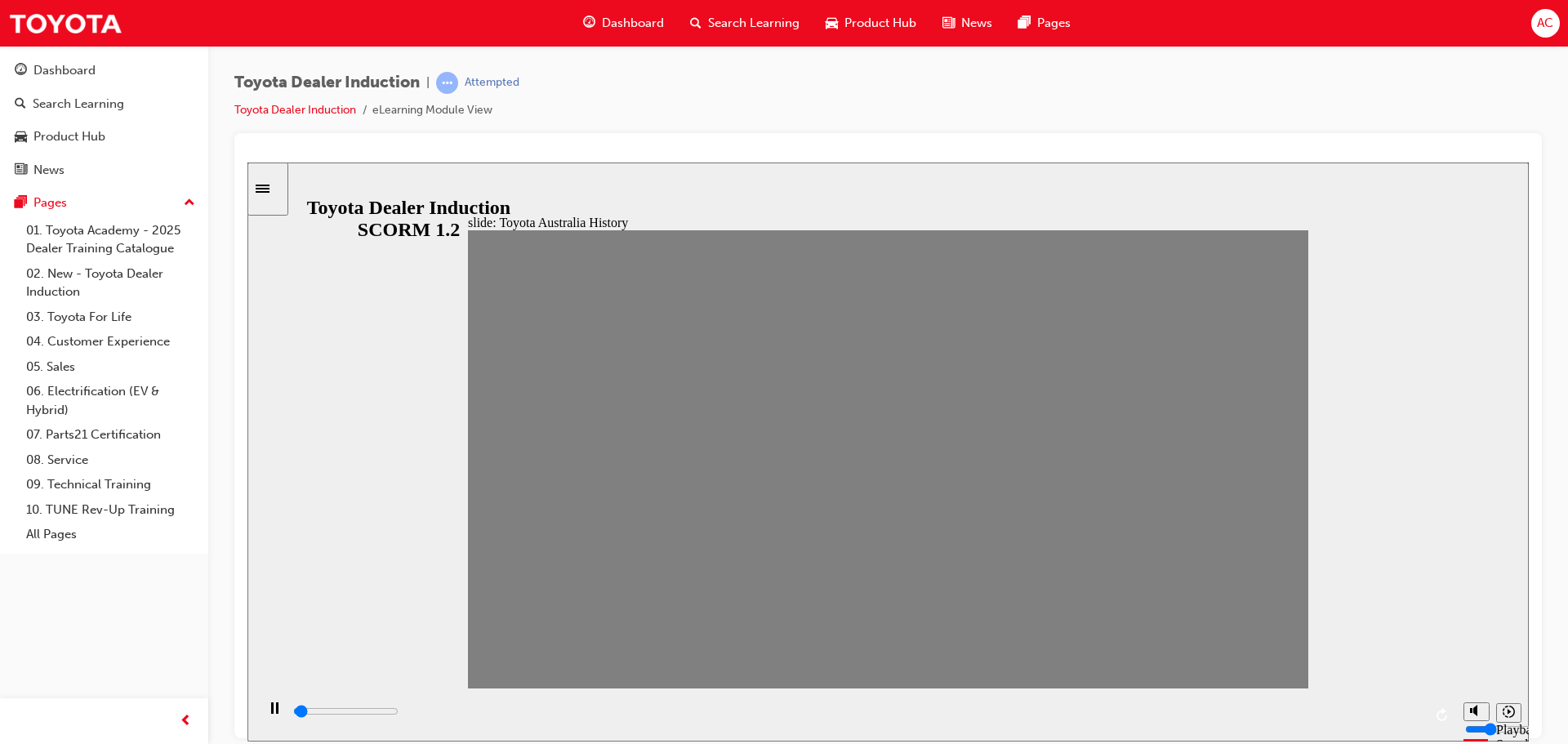
drag, startPoint x: 618, startPoint y: 469, endPoint x: 652, endPoint y: 472, distance: 34.1
drag, startPoint x: 660, startPoint y: 469, endPoint x: 698, endPoint y: 470, distance: 38.0
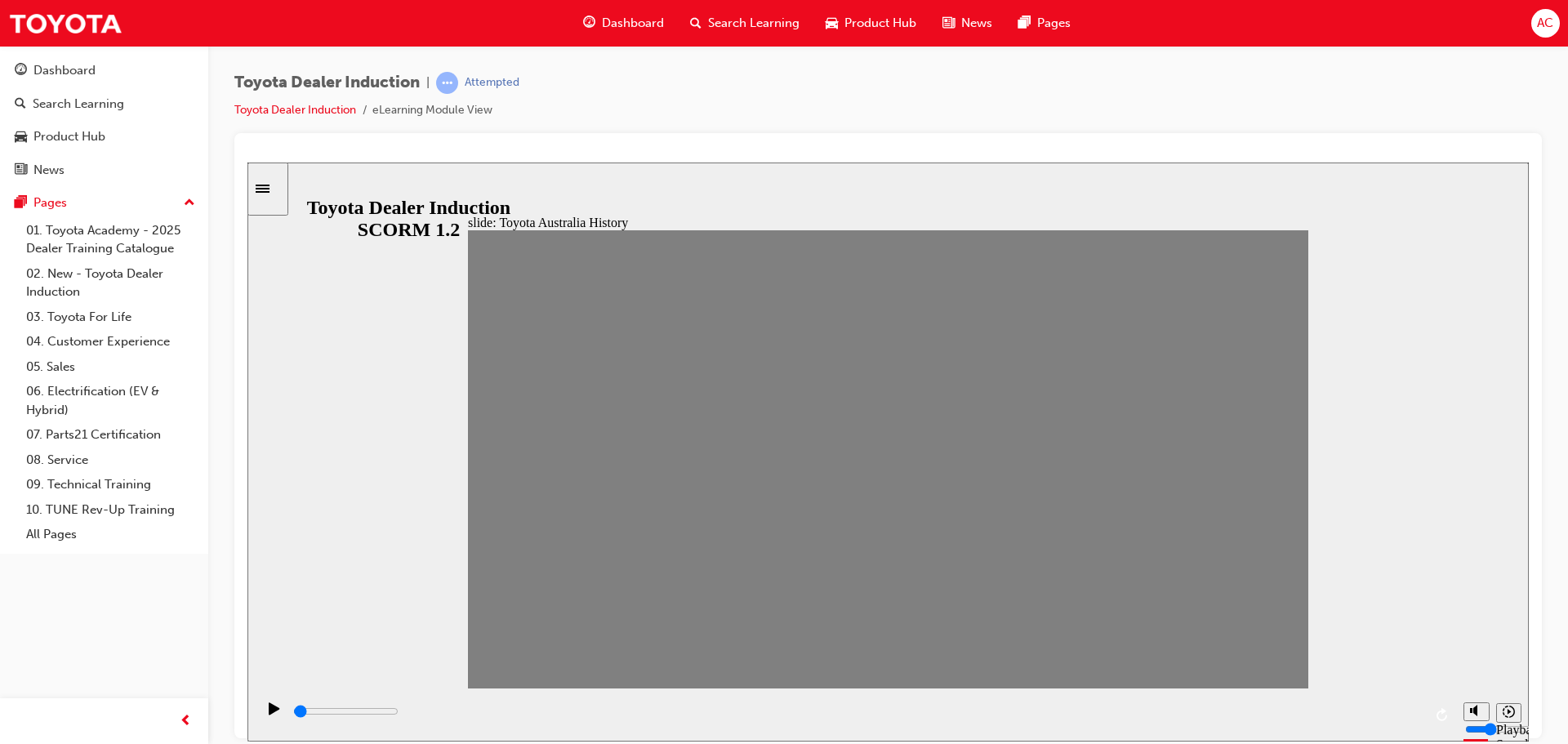
drag, startPoint x: 691, startPoint y: 468, endPoint x: 709, endPoint y: 471, distance: 18.2
drag, startPoint x: 747, startPoint y: 466, endPoint x: 764, endPoint y: 466, distance: 17.0
drag, startPoint x: 764, startPoint y: 467, endPoint x: 810, endPoint y: 467, distance: 46.0
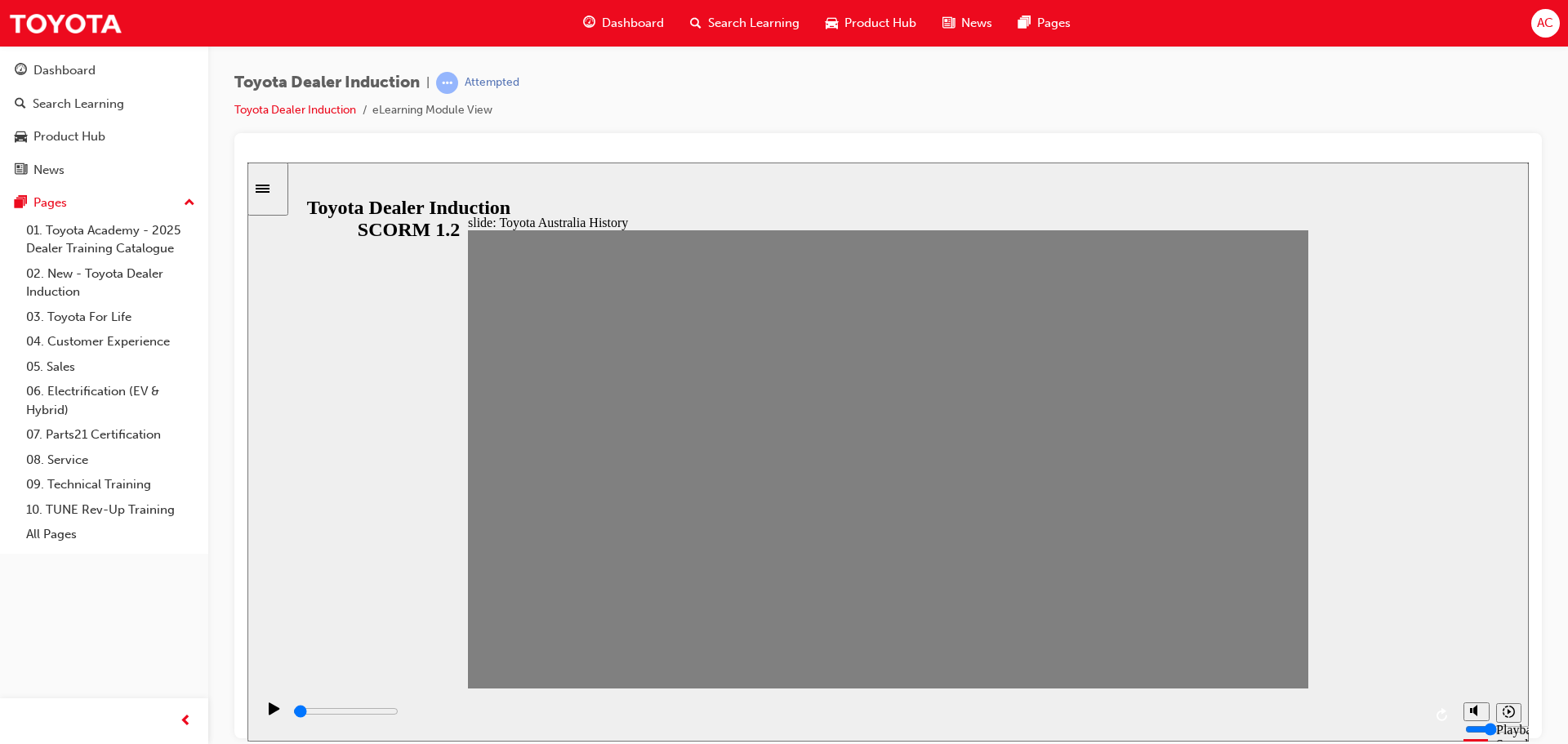
drag, startPoint x: 804, startPoint y: 468, endPoint x: 850, endPoint y: 470, distance: 46.0
drag, startPoint x: 844, startPoint y: 480, endPoint x: 872, endPoint y: 471, distance: 29.4
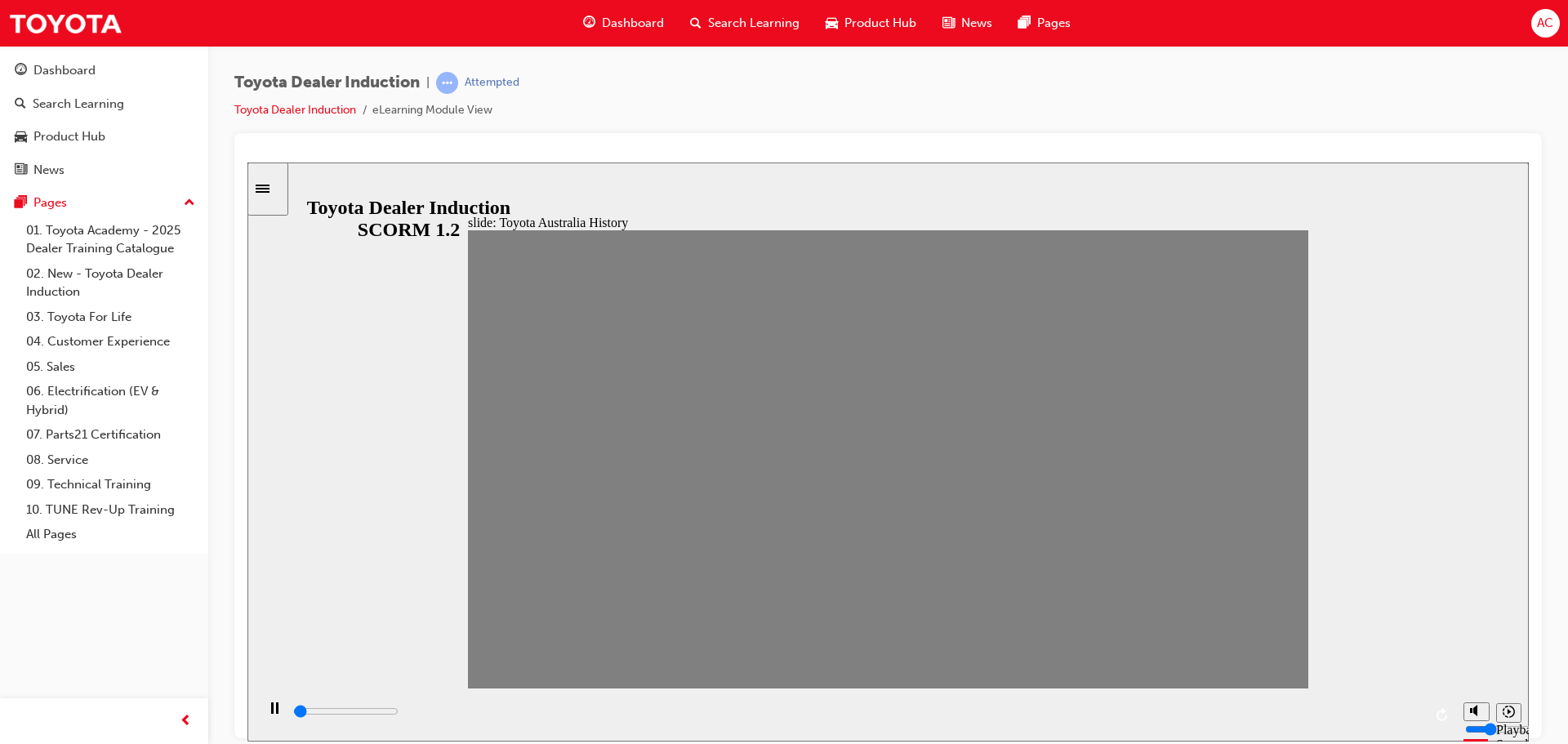
drag, startPoint x: 885, startPoint y: 469, endPoint x: 916, endPoint y: 469, distance: 31.0
drag, startPoint x: 920, startPoint y: 469, endPoint x: 943, endPoint y: 473, distance: 23.3
drag, startPoint x: 963, startPoint y: 465, endPoint x: 996, endPoint y: 466, distance: 33.0
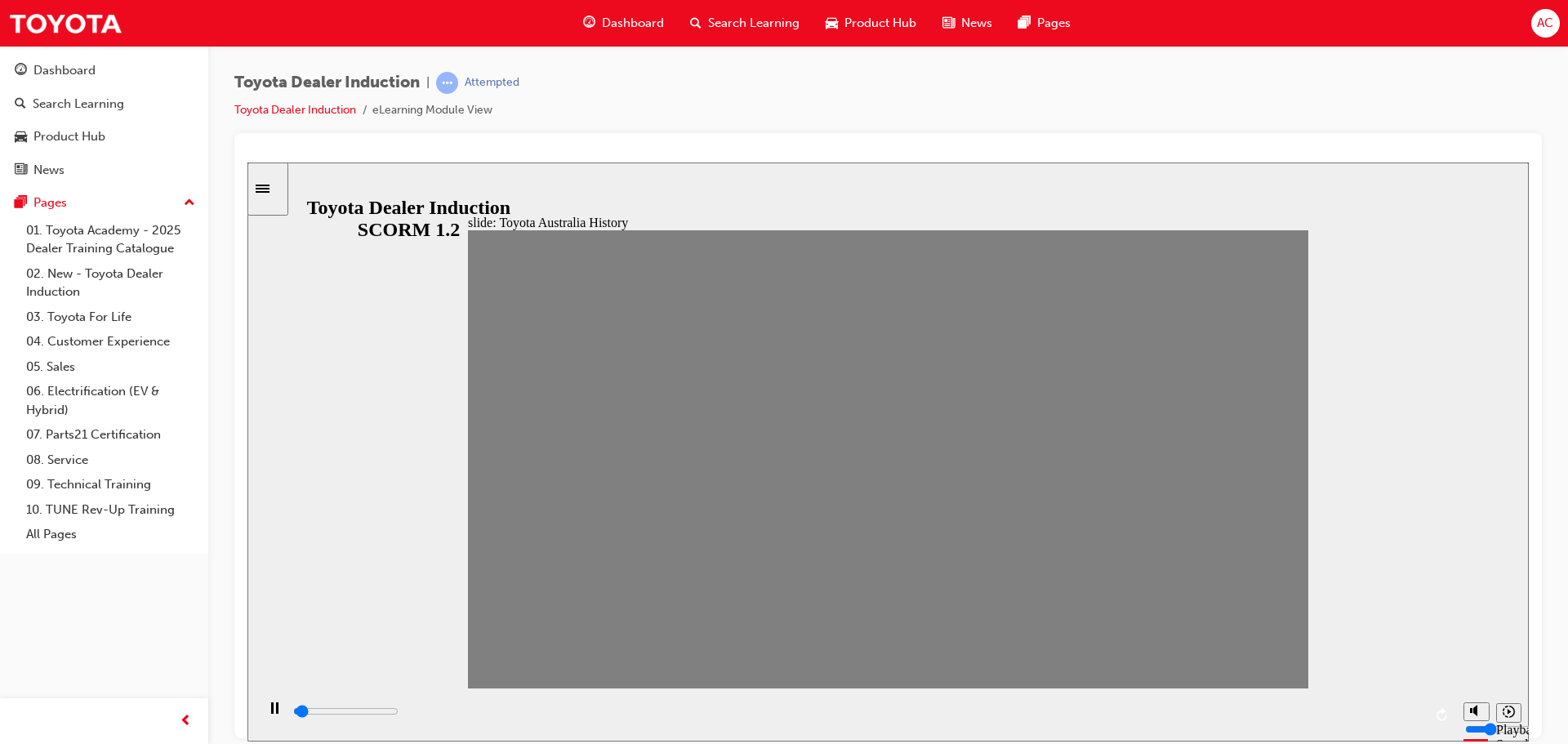
drag, startPoint x: 1006, startPoint y: 468, endPoint x: 1040, endPoint y: 469, distance: 34.0
drag, startPoint x: 1046, startPoint y: 471, endPoint x: 1074, endPoint y: 472, distance: 28.0
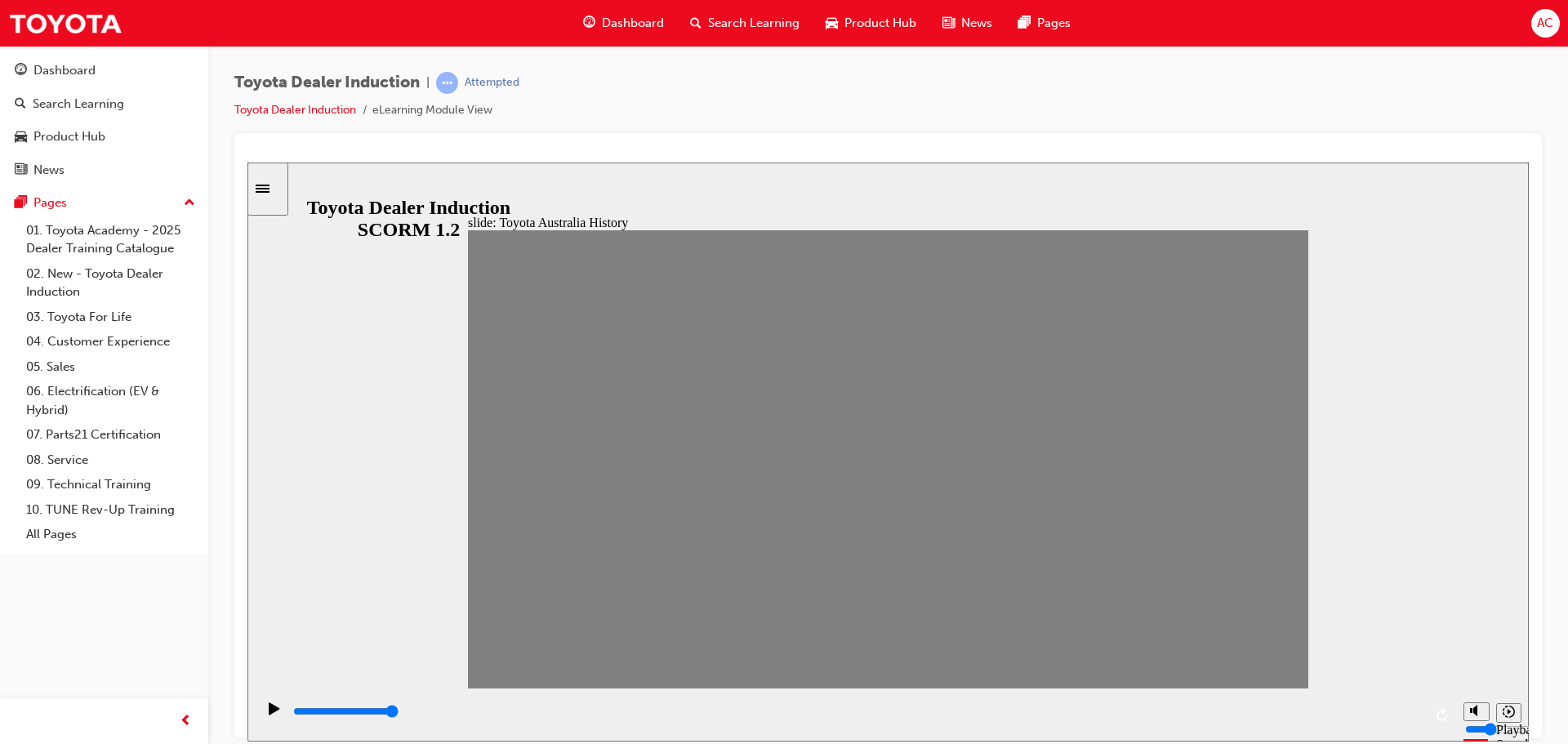
drag, startPoint x: 1083, startPoint y: 472, endPoint x: 1091, endPoint y: 472, distance: 8.0
drag, startPoint x: 1086, startPoint y: 472, endPoint x: 1122, endPoint y: 472, distance: 36.0
drag, startPoint x: 1116, startPoint y: 466, endPoint x: 1159, endPoint y: 468, distance: 43.0
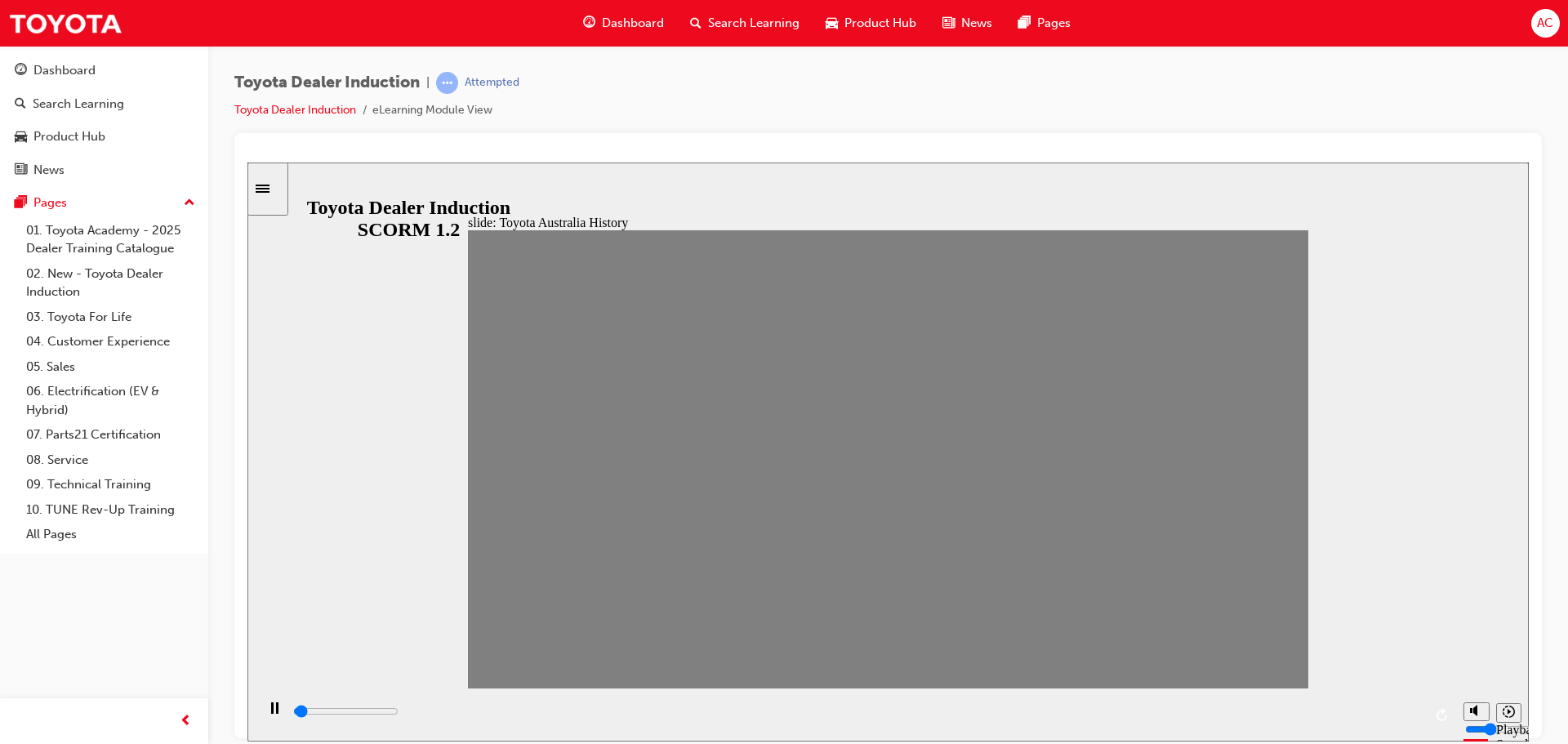
drag, startPoint x: 1153, startPoint y: 469, endPoint x: 1198, endPoint y: 469, distance: 45.0
drag, startPoint x: 1192, startPoint y: 482, endPoint x: 1252, endPoint y: 471, distance: 61.0
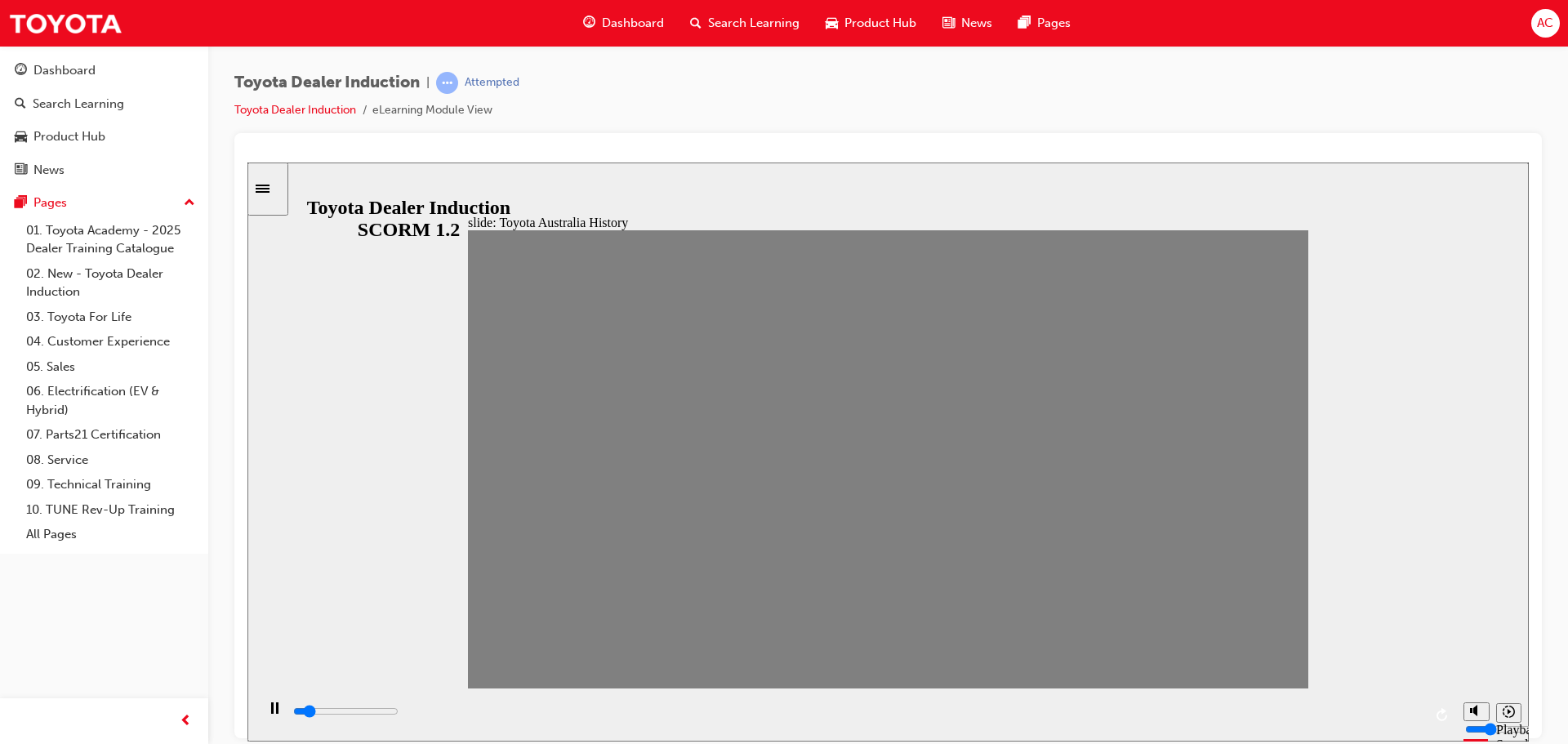
type input "100"
type input "19"
drag, startPoint x: 1258, startPoint y: 468, endPoint x: 1235, endPoint y: 463, distance: 23.5
type input "100"
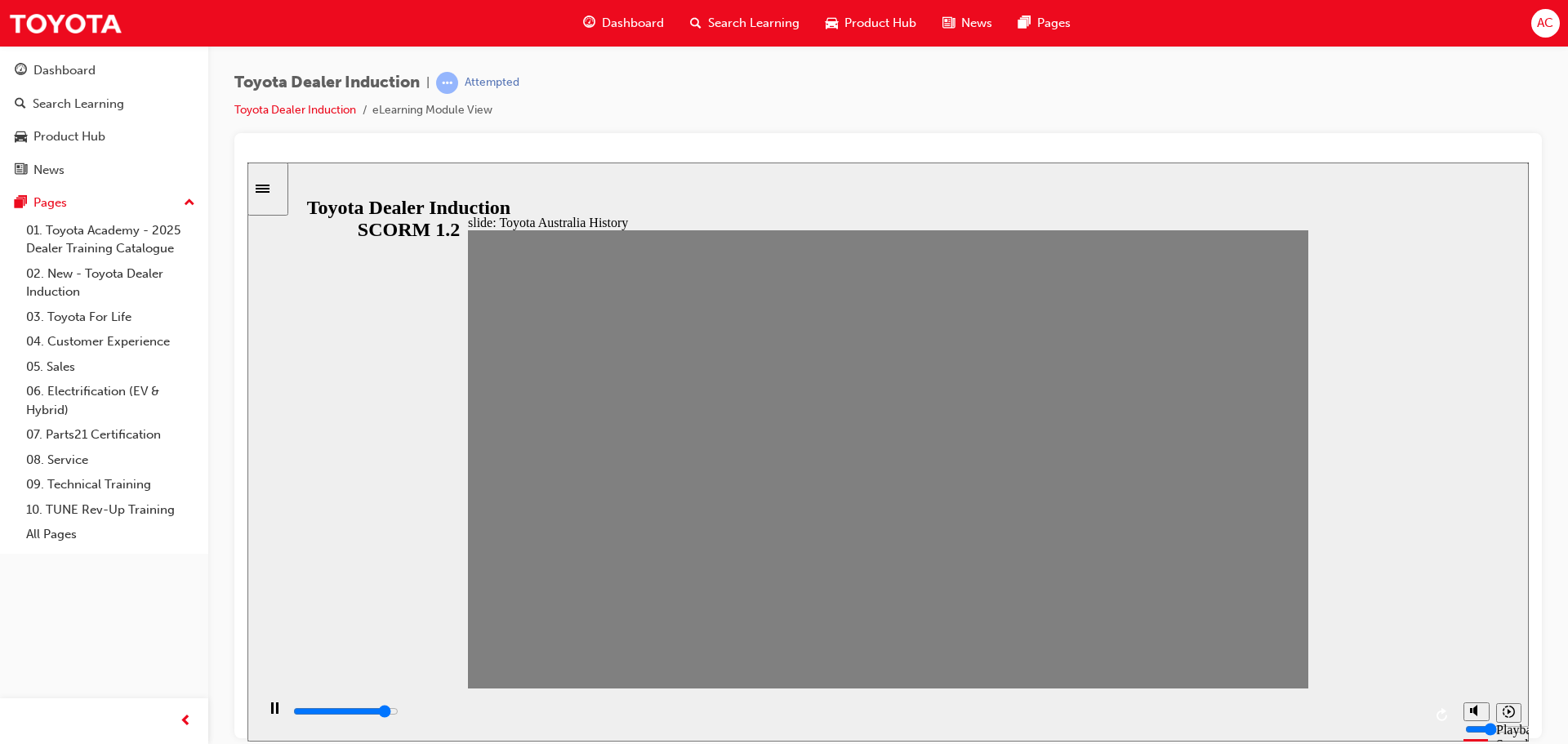
type input "20"
drag, startPoint x: 1232, startPoint y: 464, endPoint x: 1252, endPoint y: 465, distance: 20.0
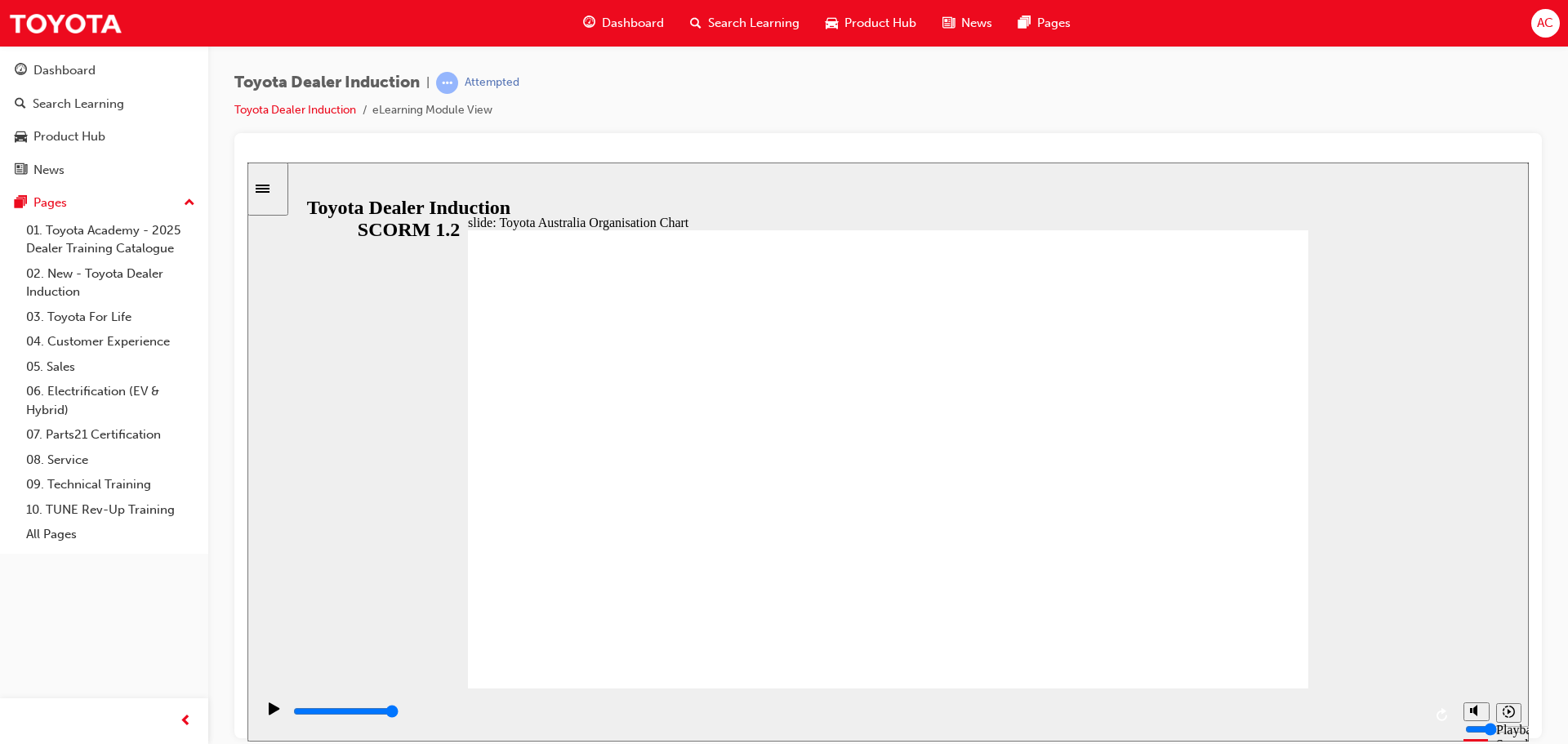
type input "5000"
radio input "true"
type input "4600"
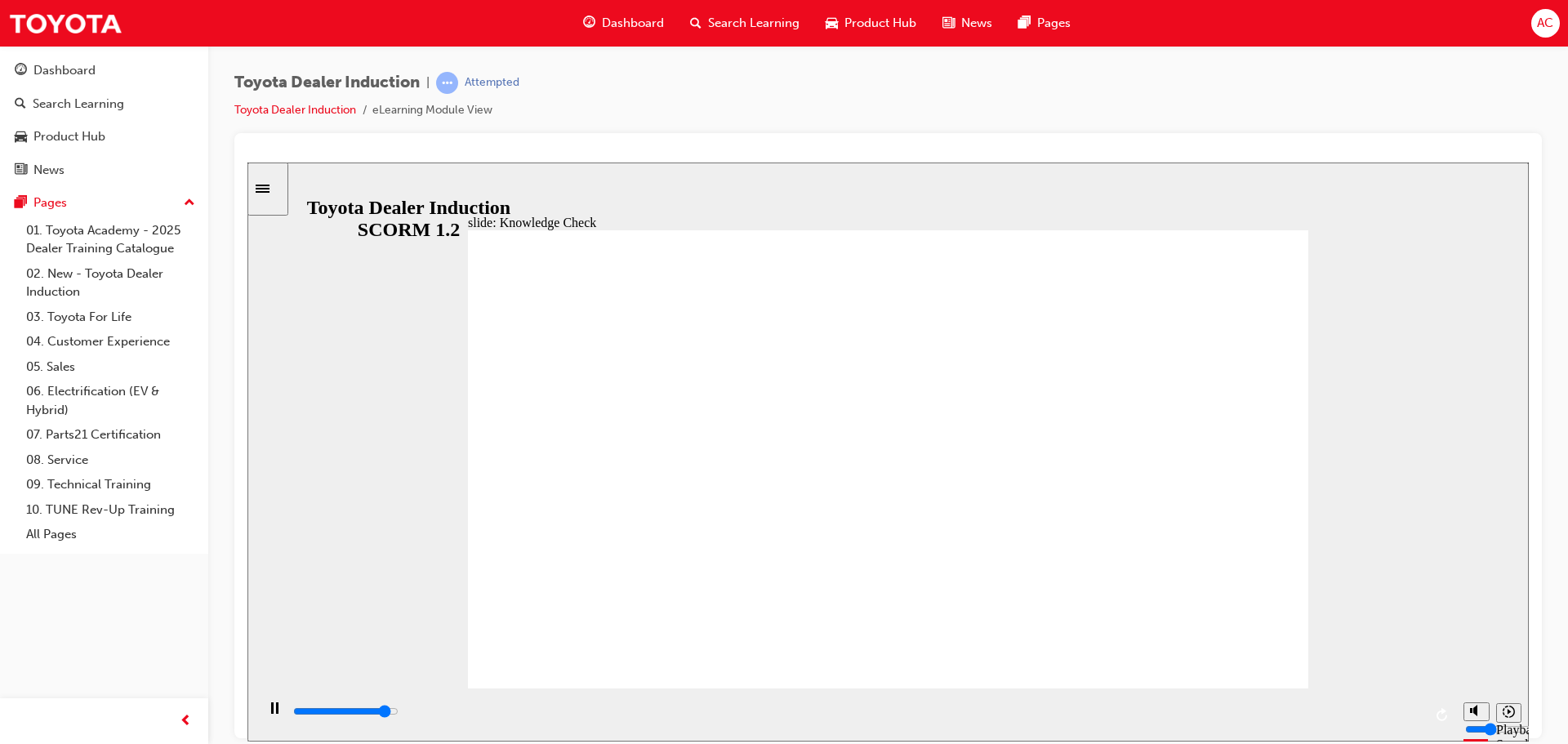
radio input "true"
type input "5000"
radio input "true"
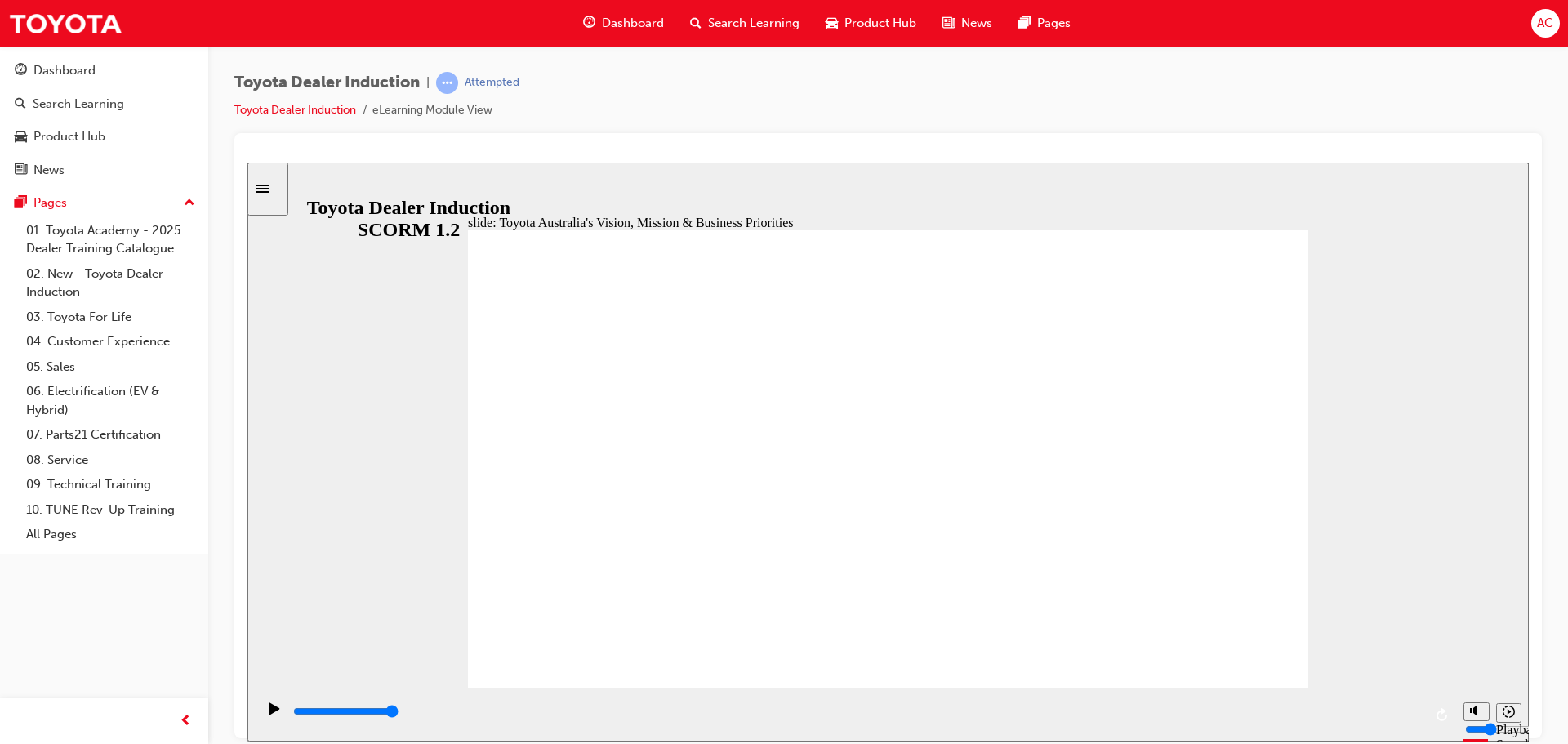
type input "9200"
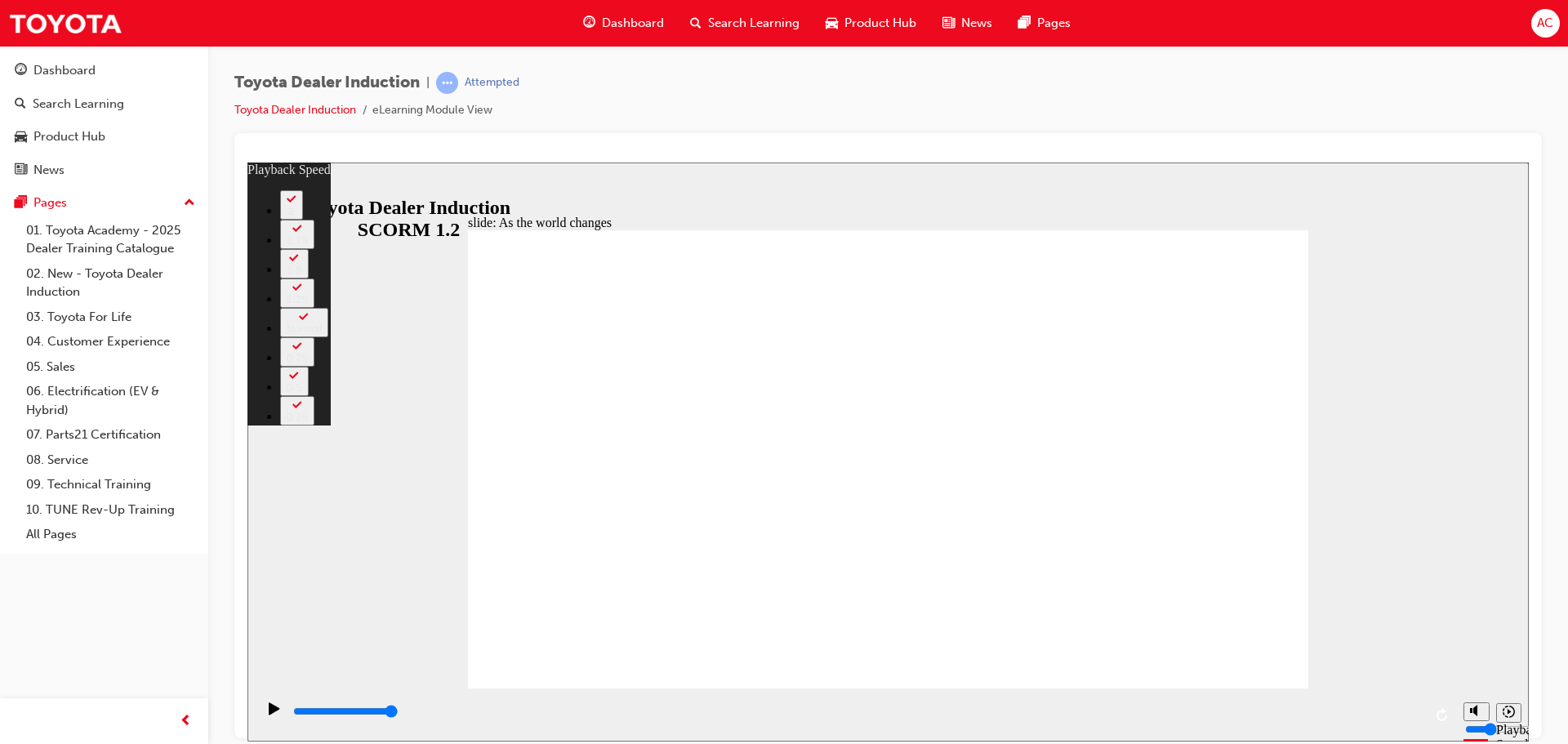
type input "95"
type input "2"
type input "95"
type input "2"
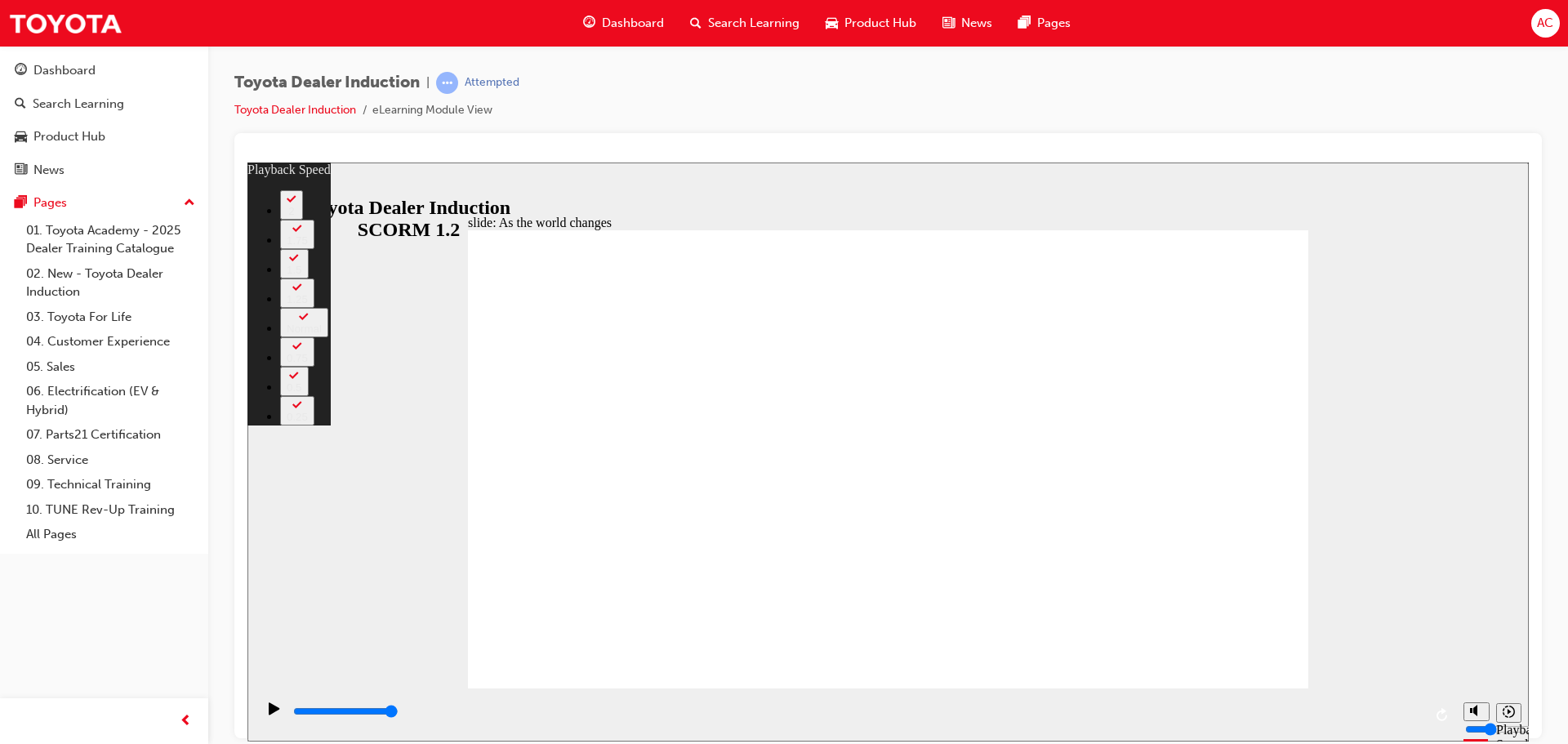
type input "128"
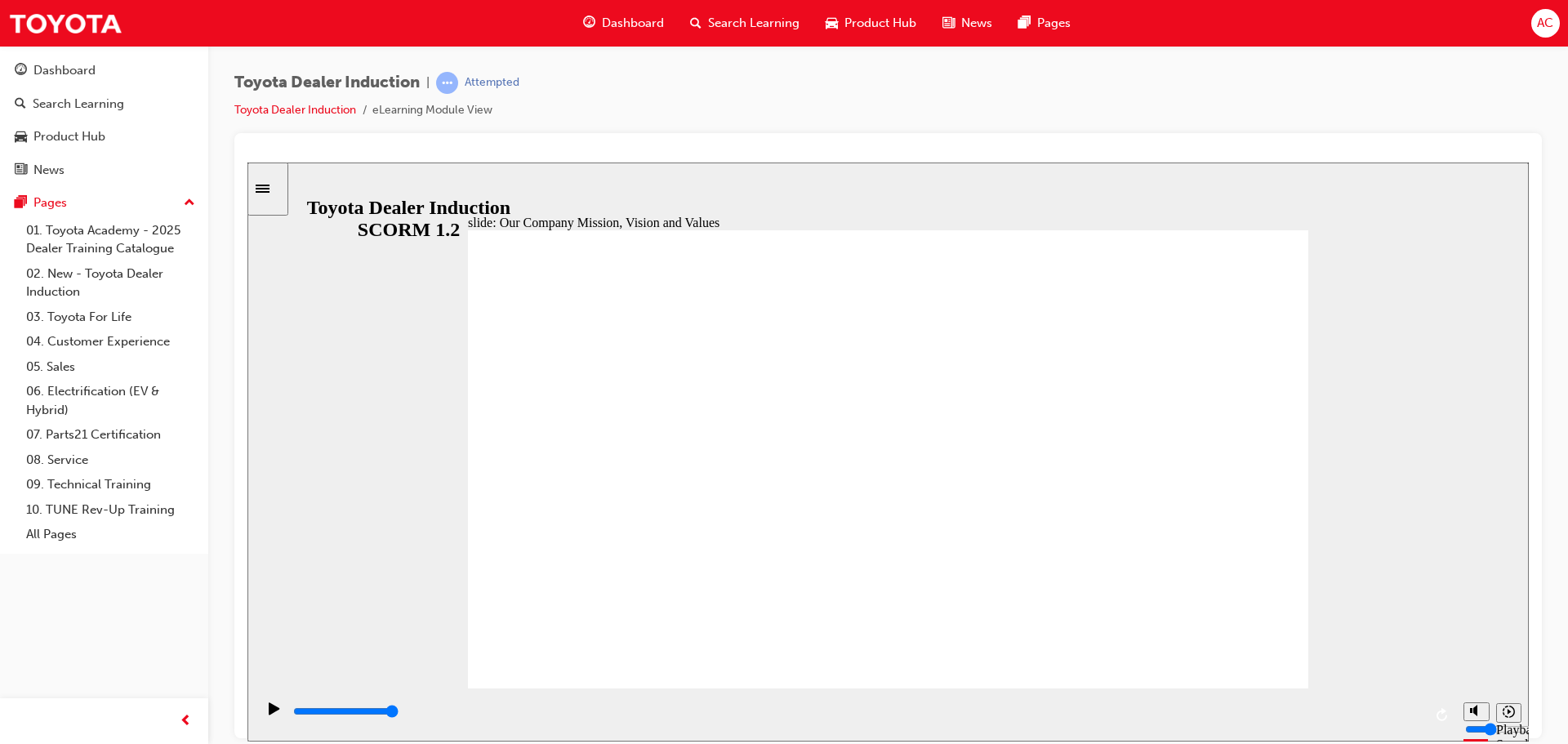
type input "3400"
type input "5000"
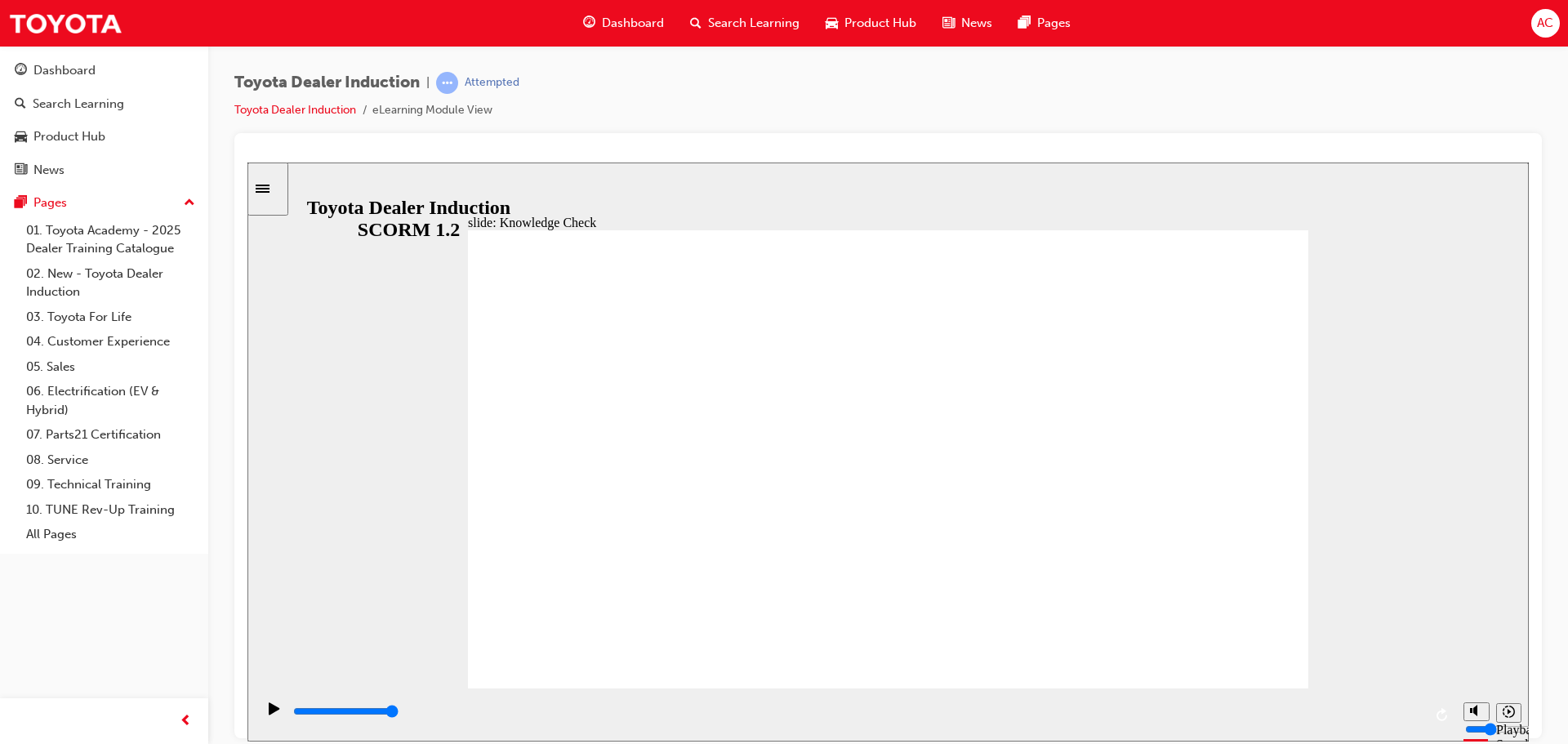
drag, startPoint x: 627, startPoint y: 405, endPoint x: 1065, endPoint y: 406, distance: 438.0
type input "H"
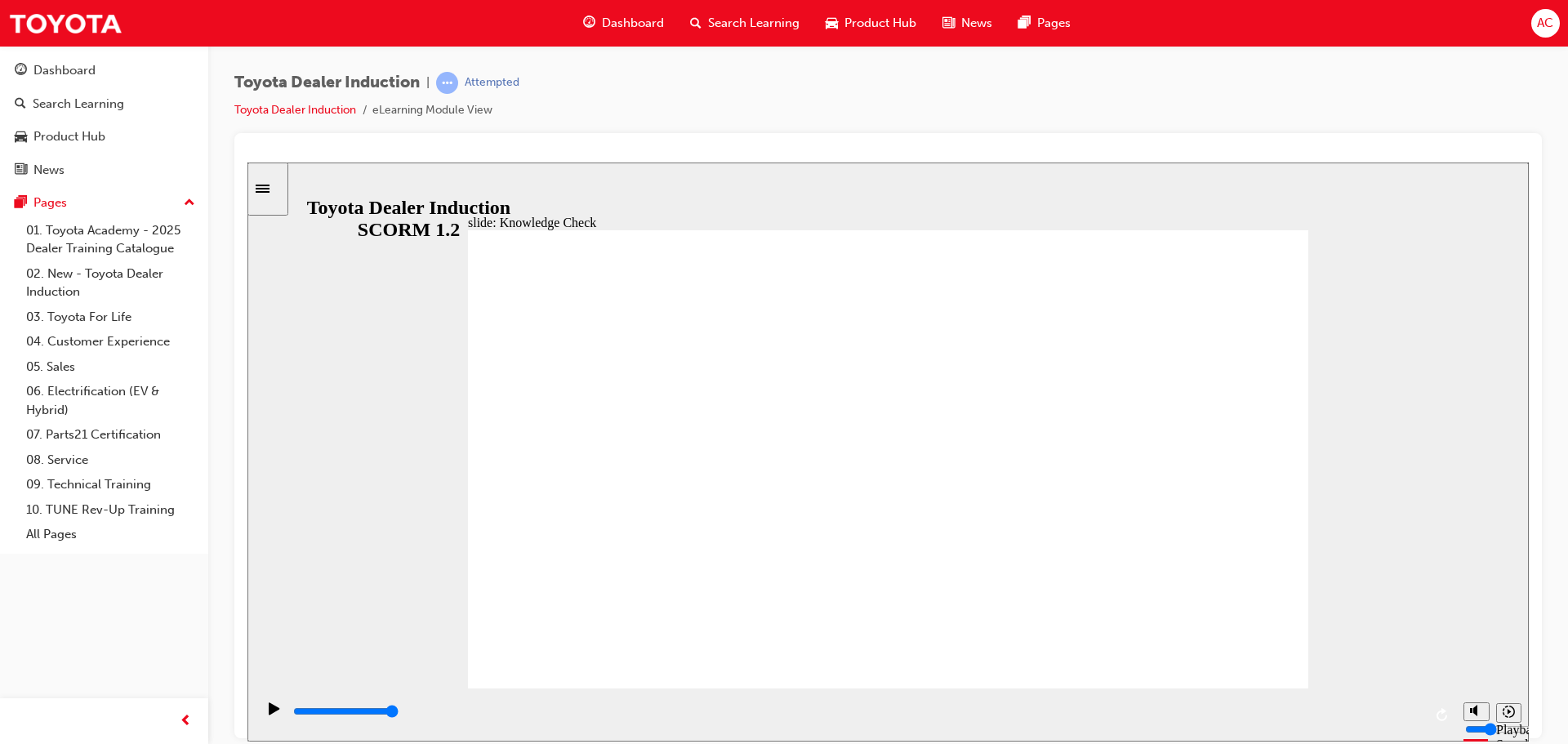
type input "Ha"
type input "Hap"
type input "Happ"
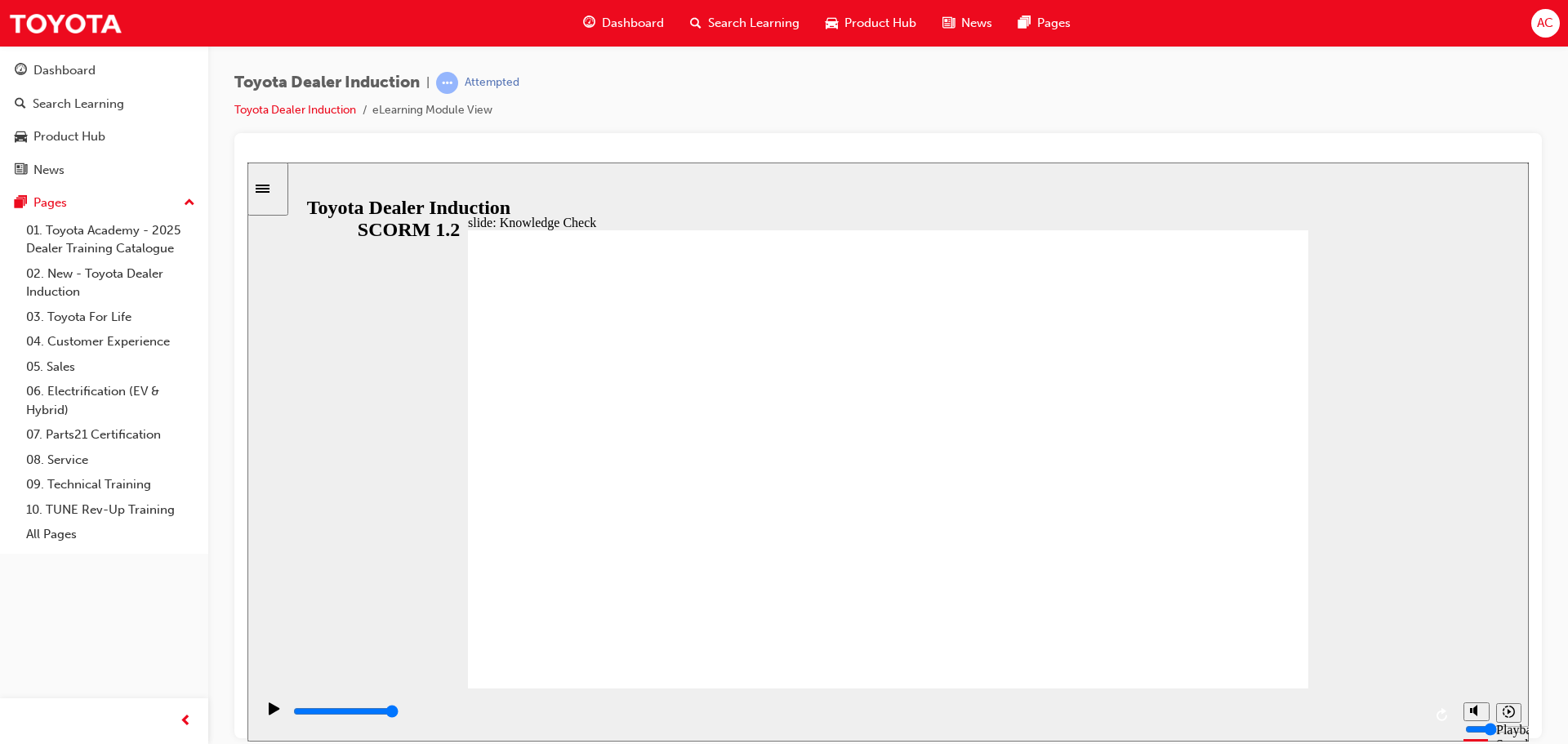
type input "Happ"
type input "Happi"
type input "Happin"
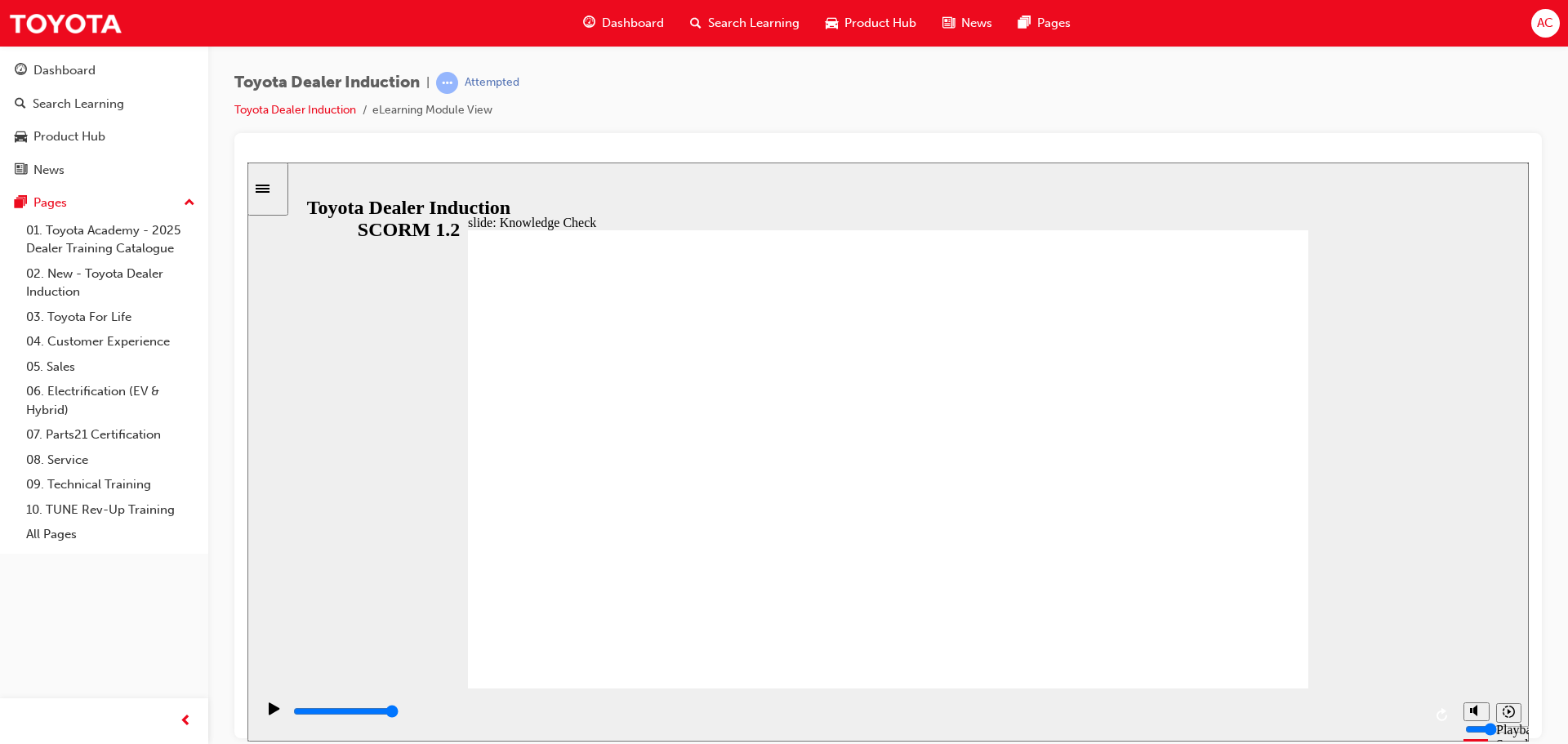
type input "Happine"
type input "Happines"
type input "Happiness"
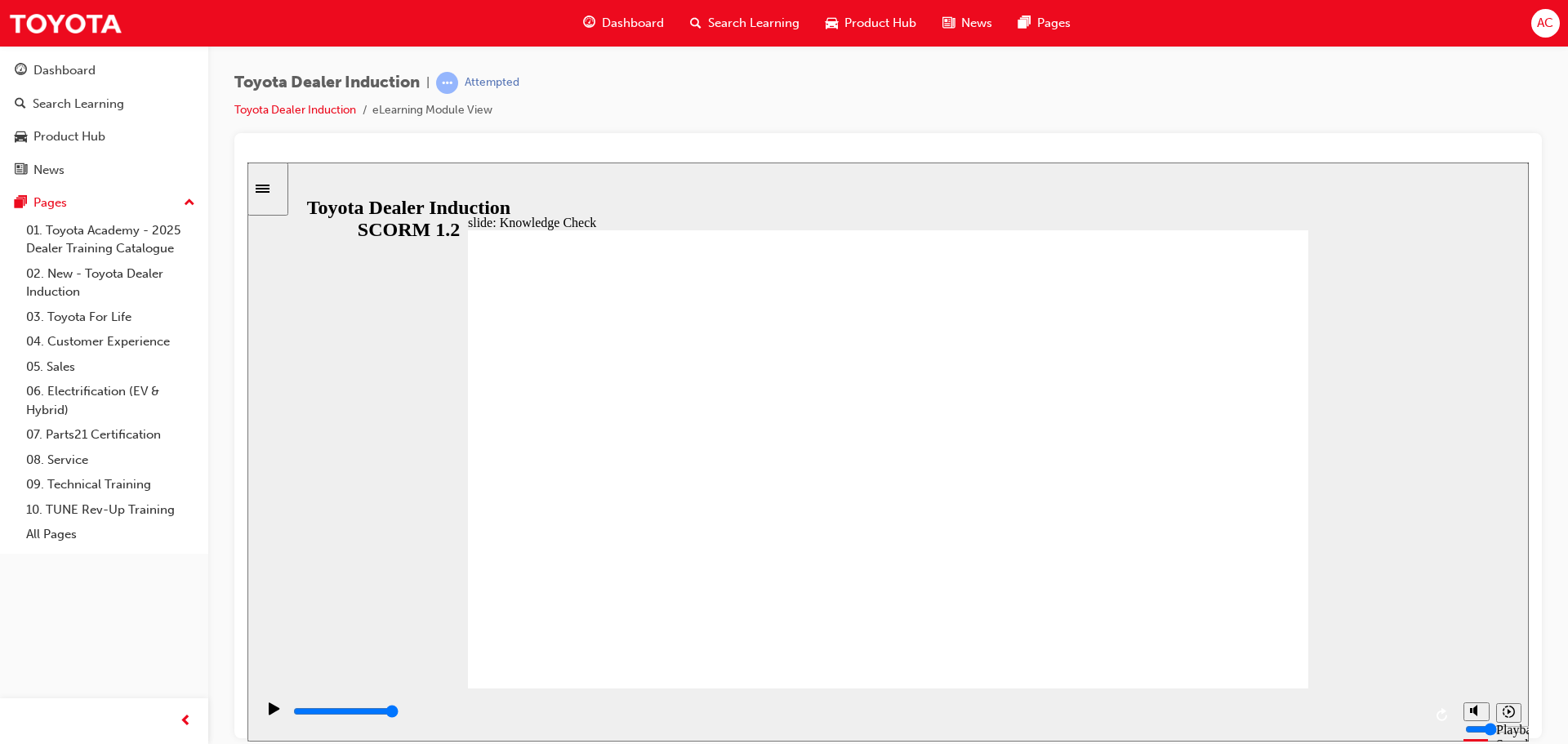
type input "Happiness"
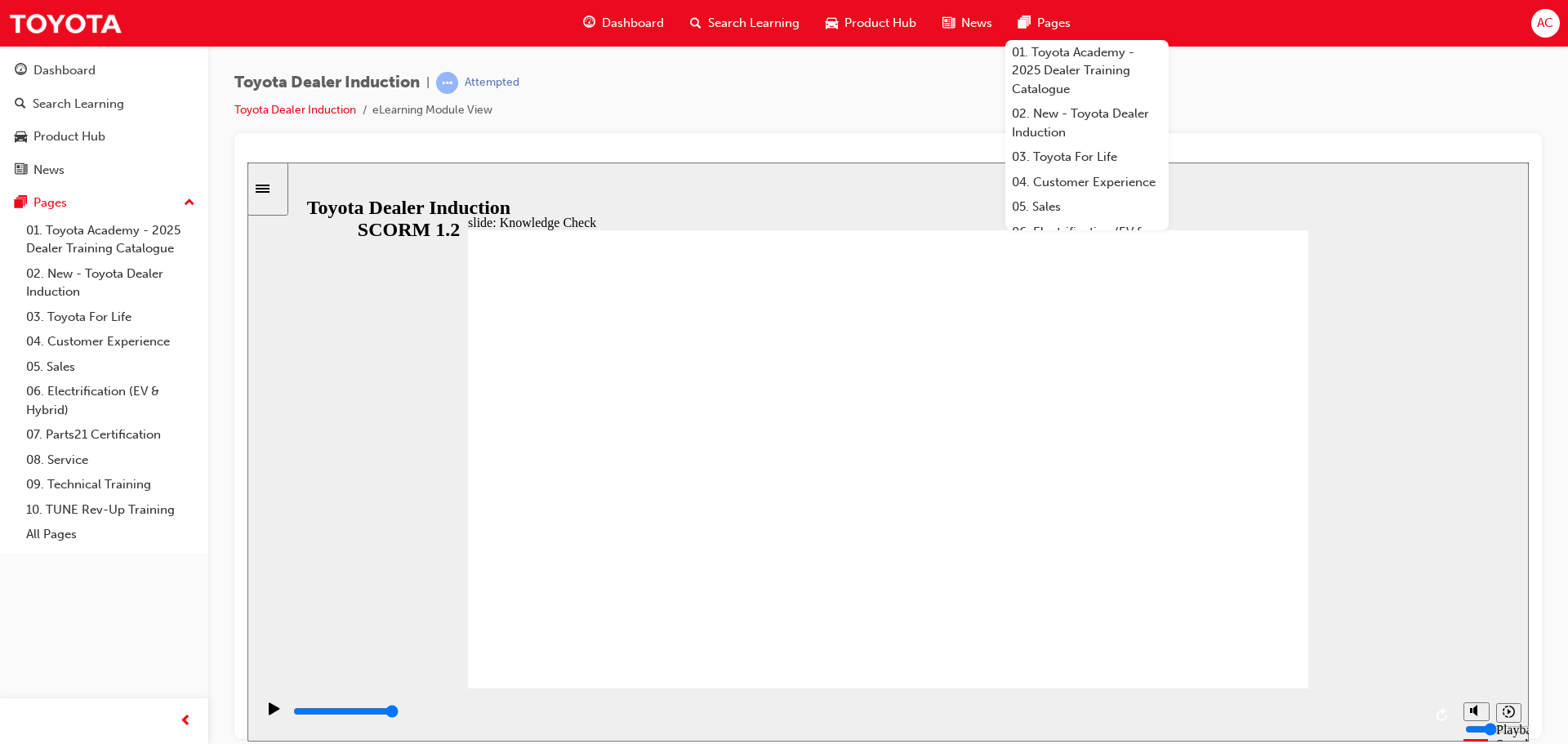
click at [1394, 333] on div "slide: Knowledge Check Rectangle 1 BACK BACK SUBMIT SUBMIT Knowledge Check Fill…" at bounding box center [888, 451] width 1281 height 579
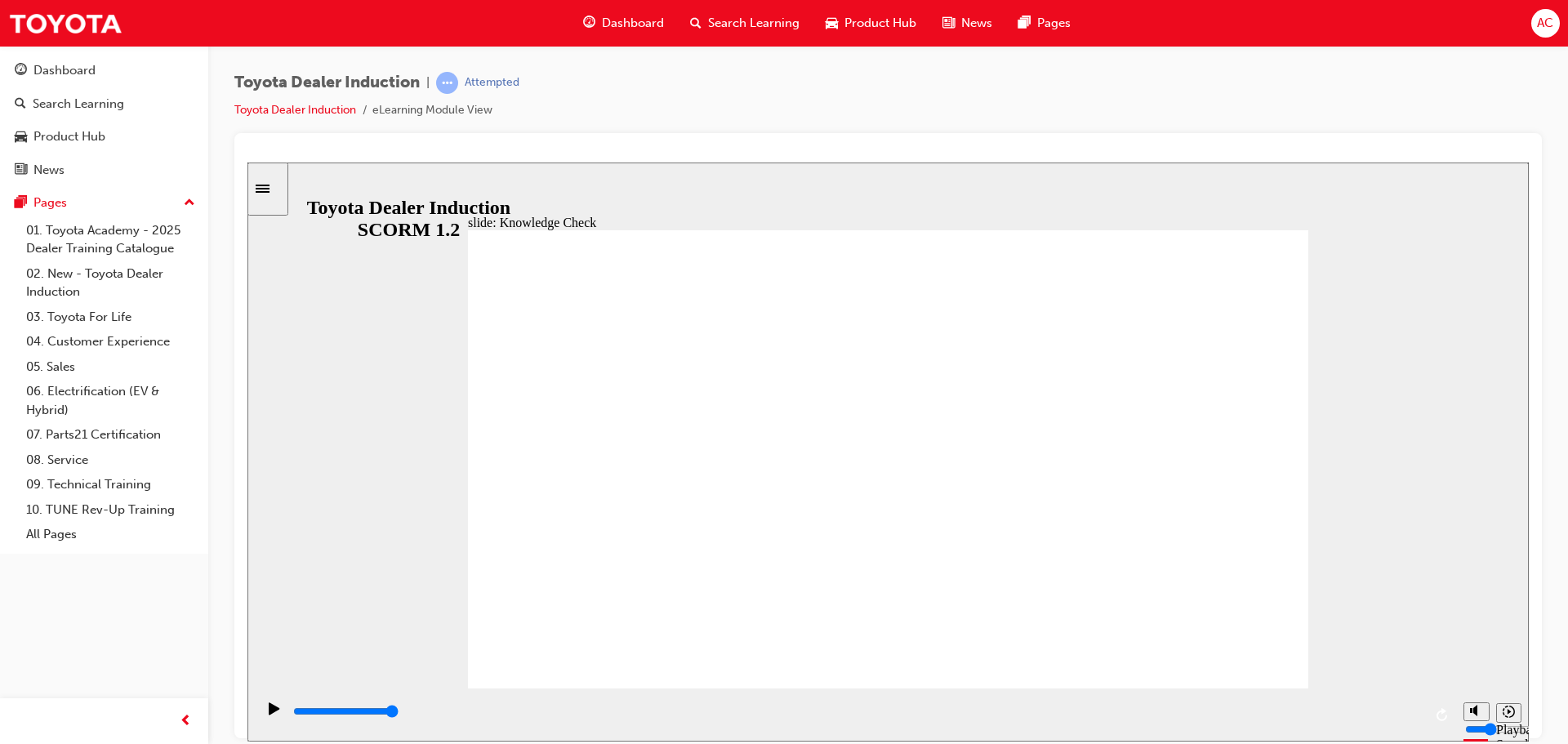
type input "500"
type input "Happiness"
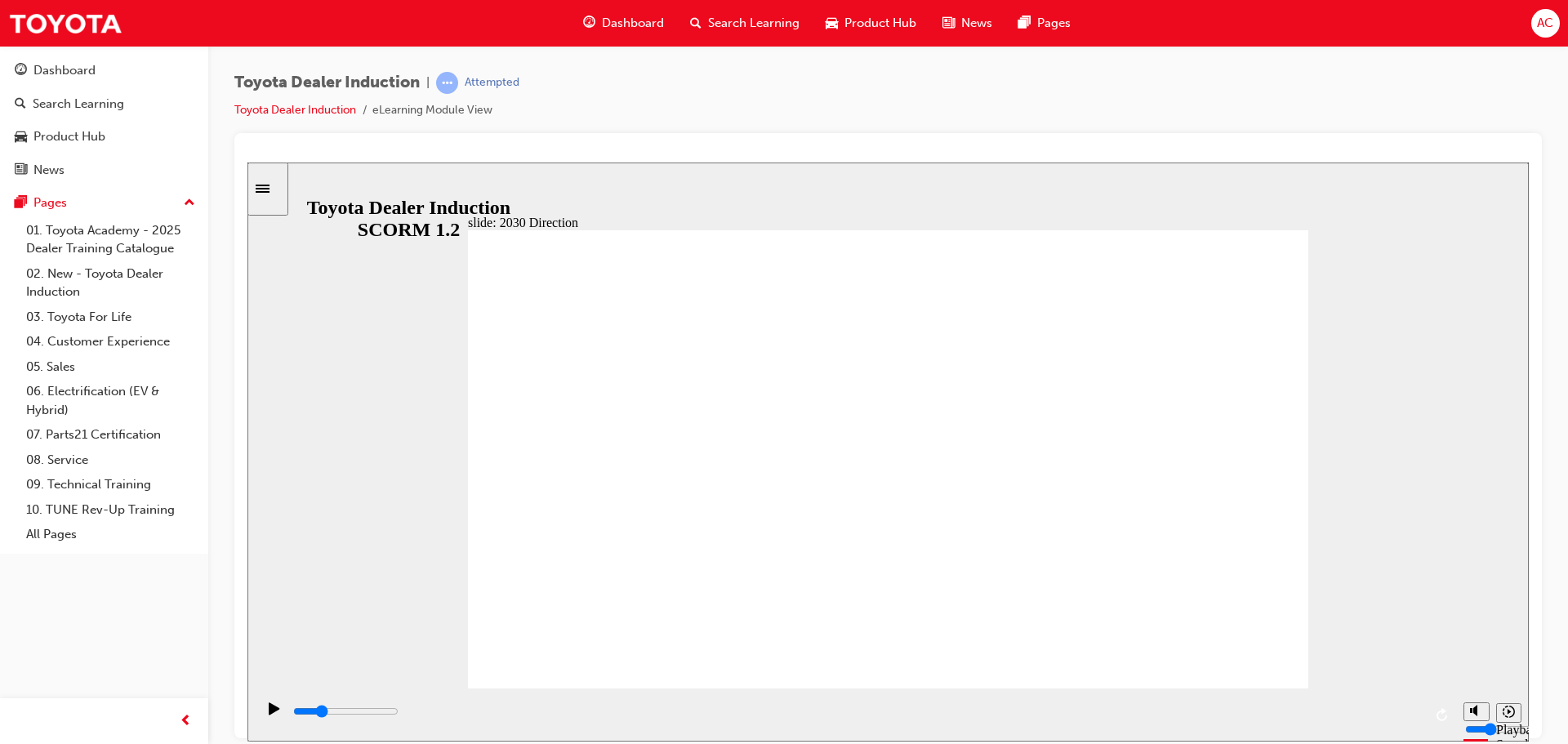
click at [1378, 409] on div "slide: 2030 Direction Rectangle 1 BACK BACK SUBMIT SUBMIT Knowledge Check Fill …" at bounding box center [888, 451] width 1281 height 579
click at [269, 714] on icon "Play (Ctrl+Alt+P)" at bounding box center [274, 708] width 11 height 13
click at [271, 714] on rect "Pause (Ctrl+Alt+P)" at bounding box center [272, 708] width 3 height 12
type input "2100"
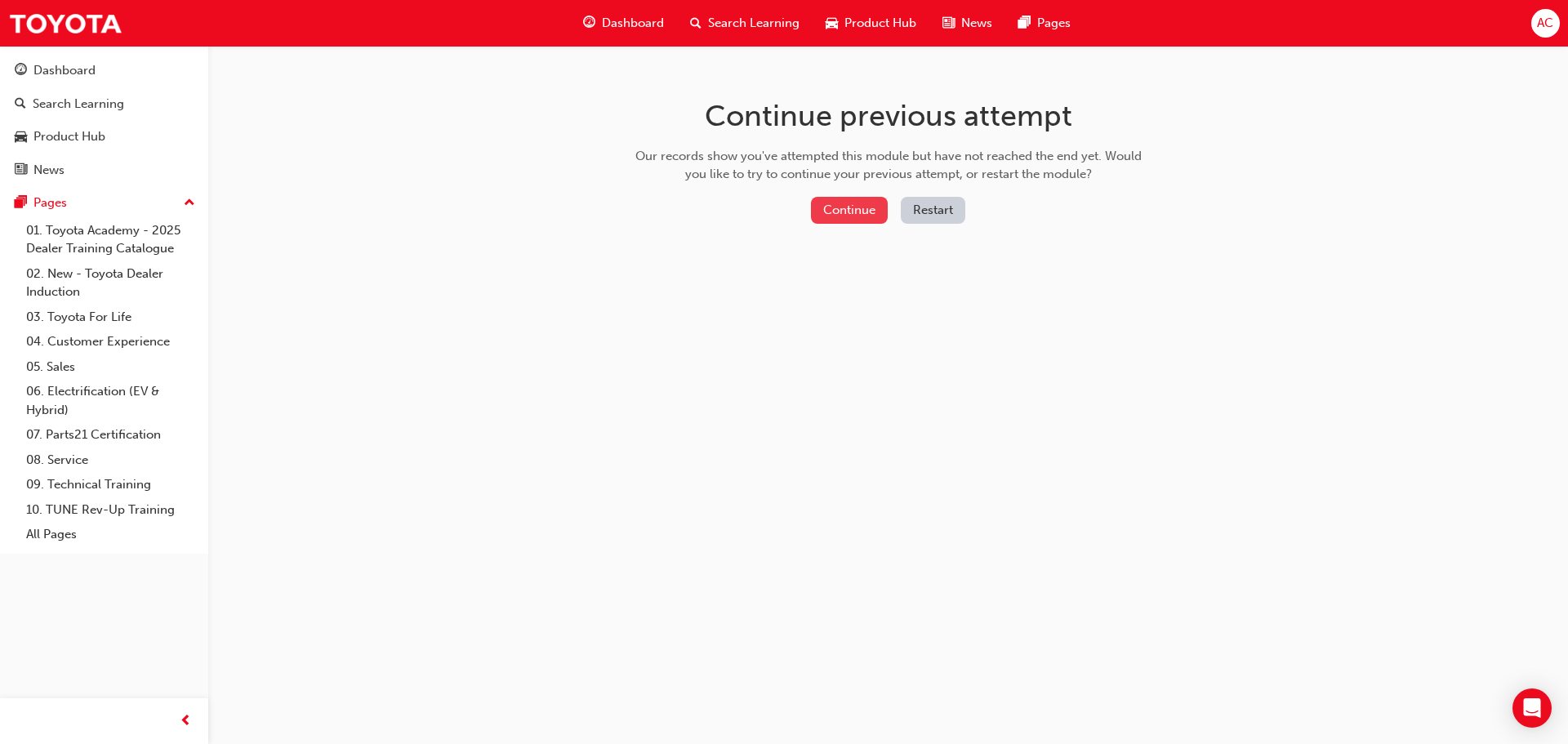
click at [860, 208] on button "Continue" at bounding box center [849, 211] width 77 height 27
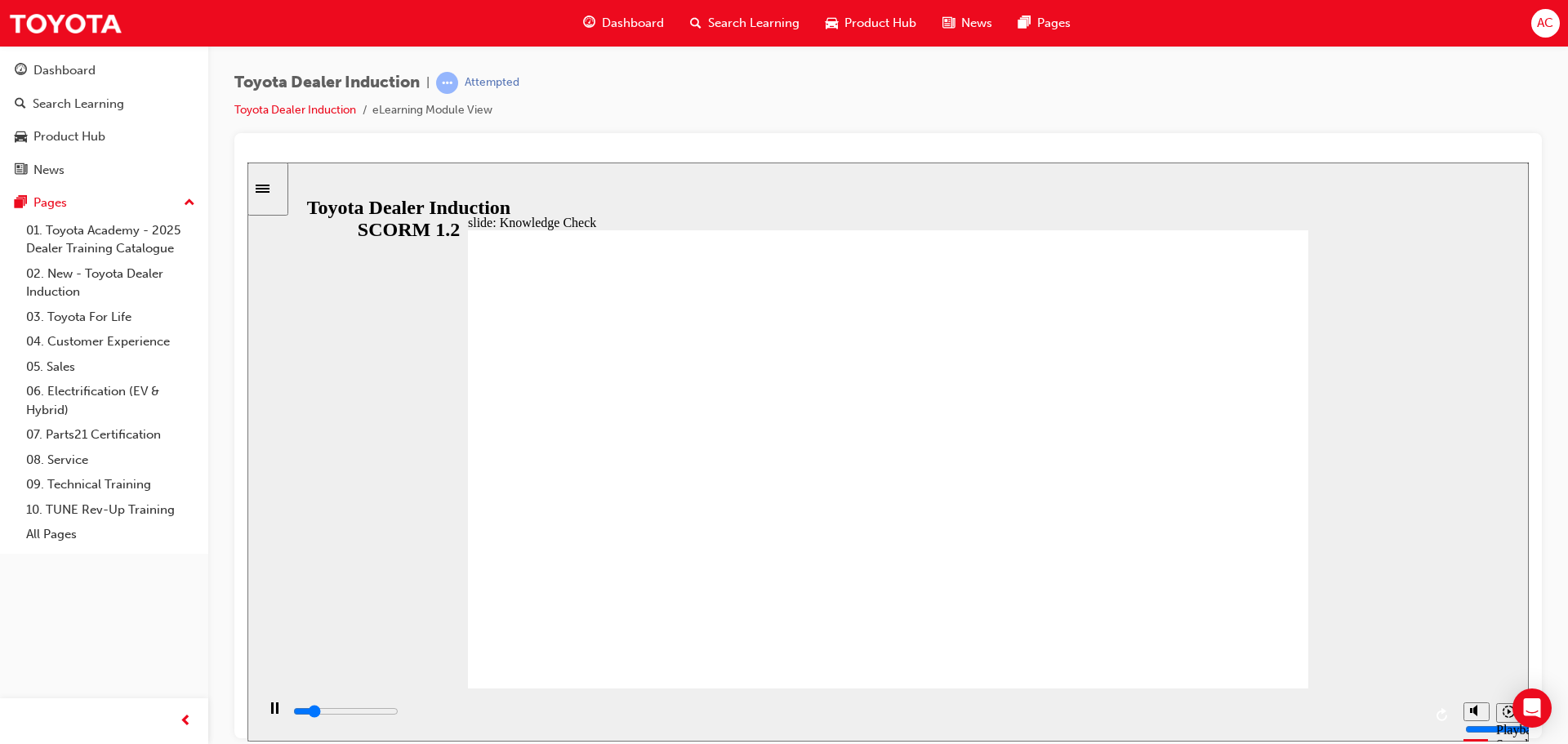
type input "800"
type input "Happiness"
type input "800"
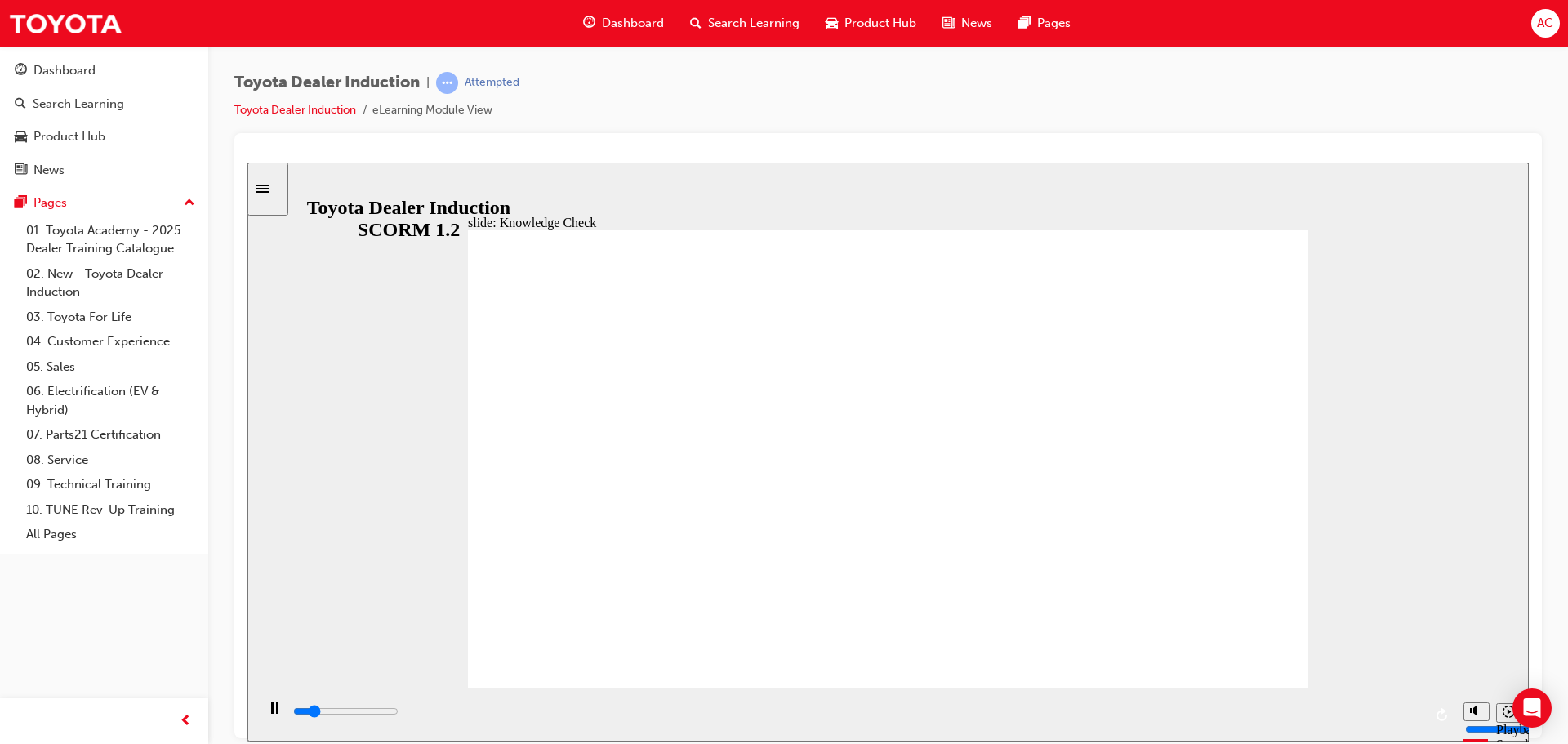
type input "Happiness"
click at [260, 709] on div "Play (Ctrl+Alt+P)" at bounding box center [274, 716] width 27 height 27
type input "800"
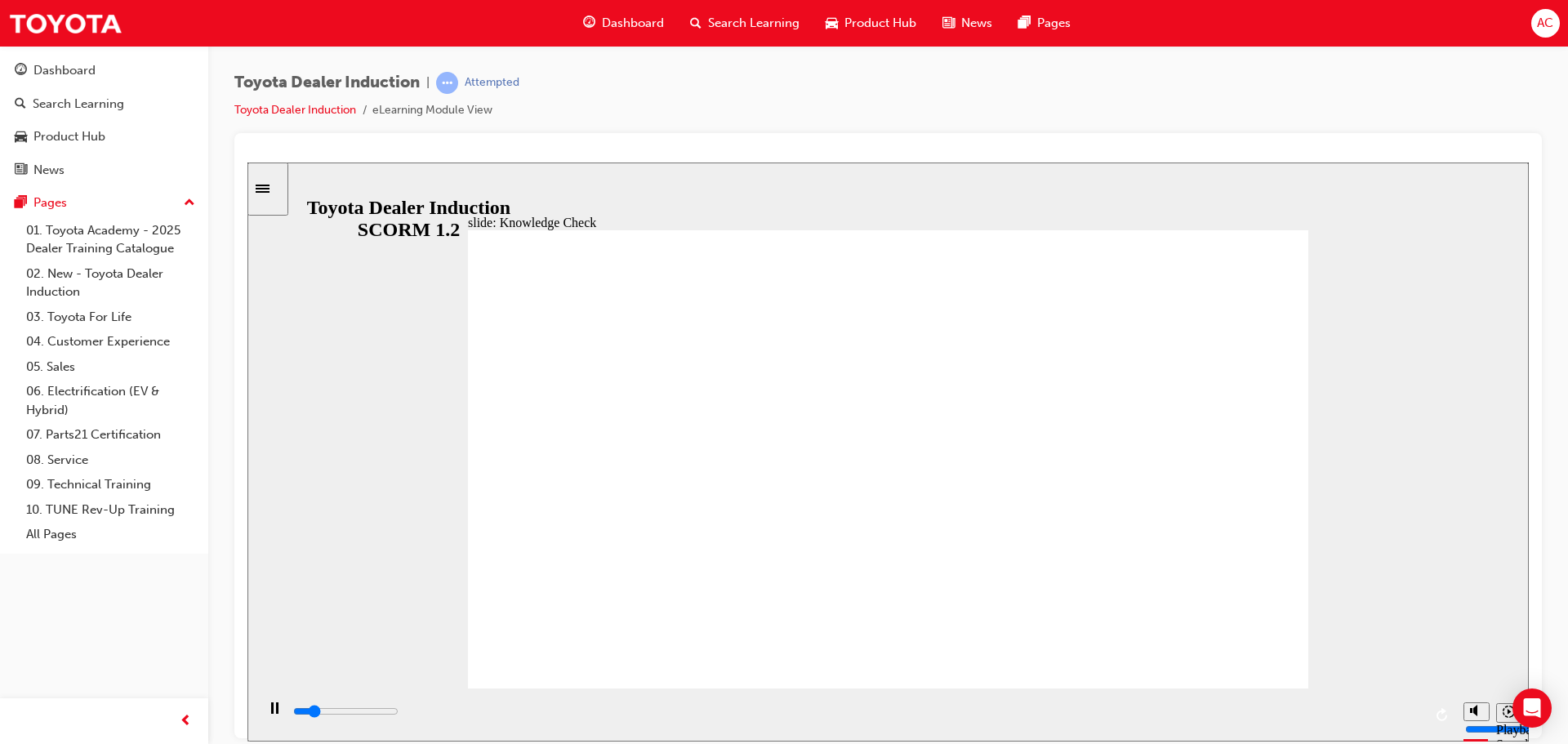
type input "Happiness"
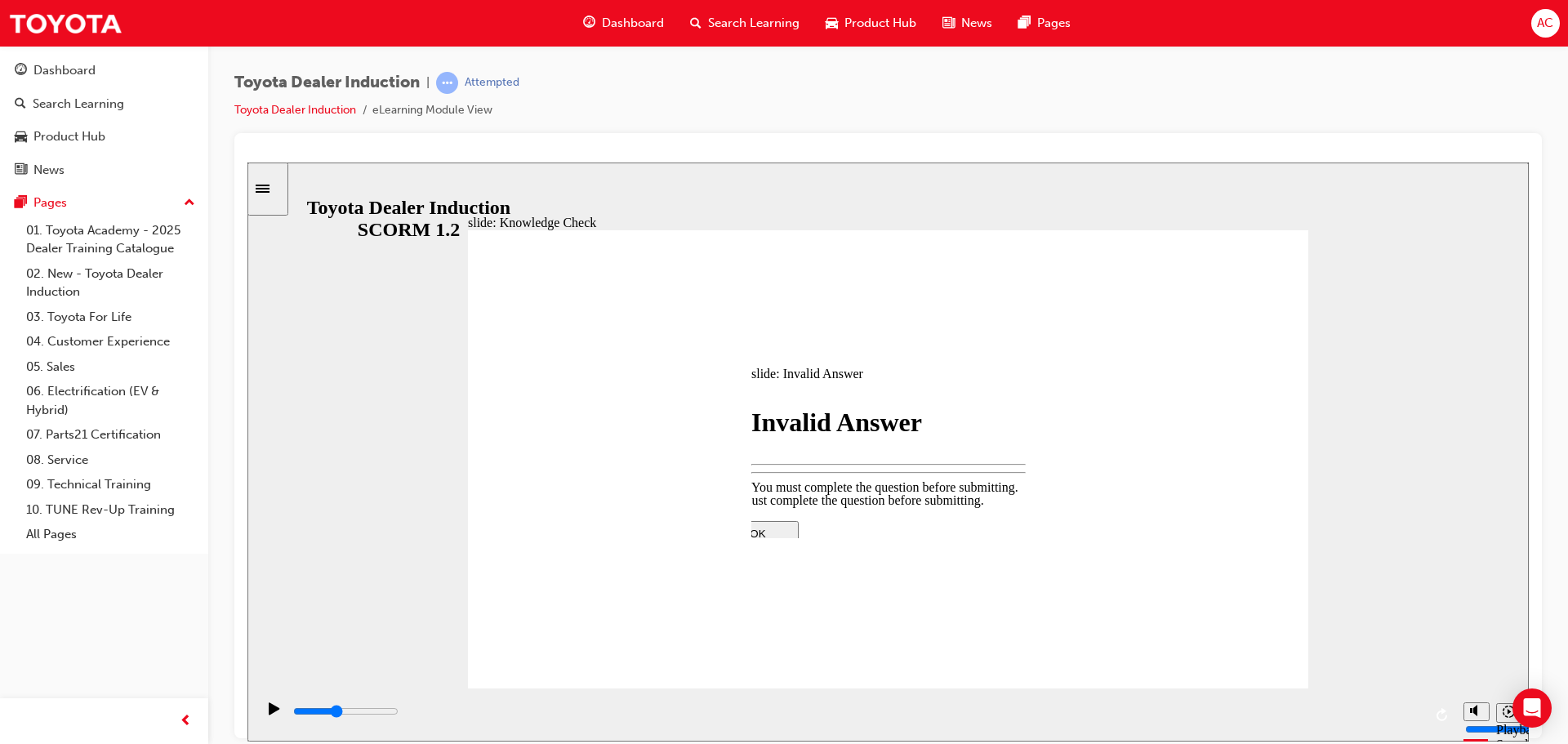
type input "2000"
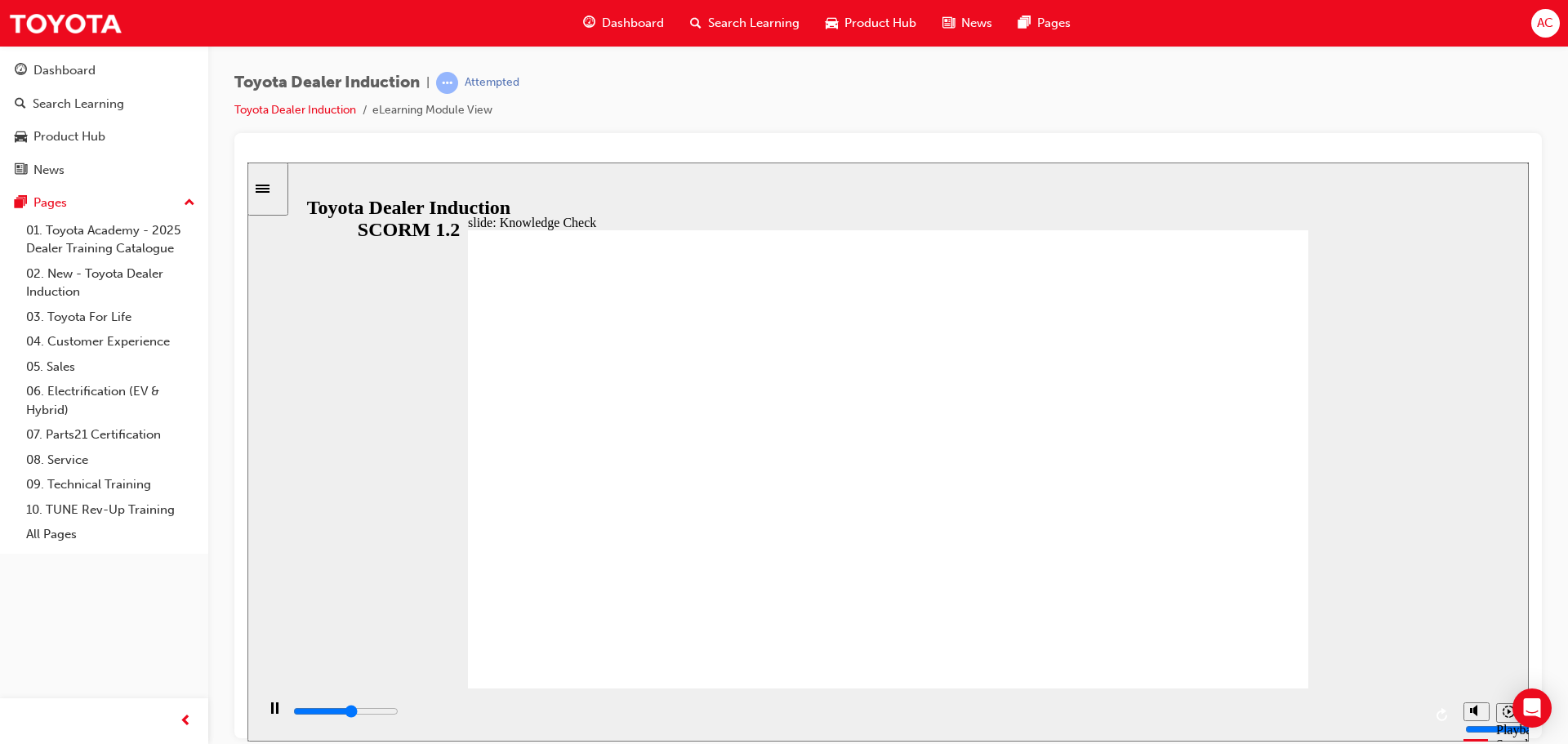
drag, startPoint x: 746, startPoint y: 477, endPoint x: 627, endPoint y: 477, distance: 119.0
type input "5000"
type input "H"
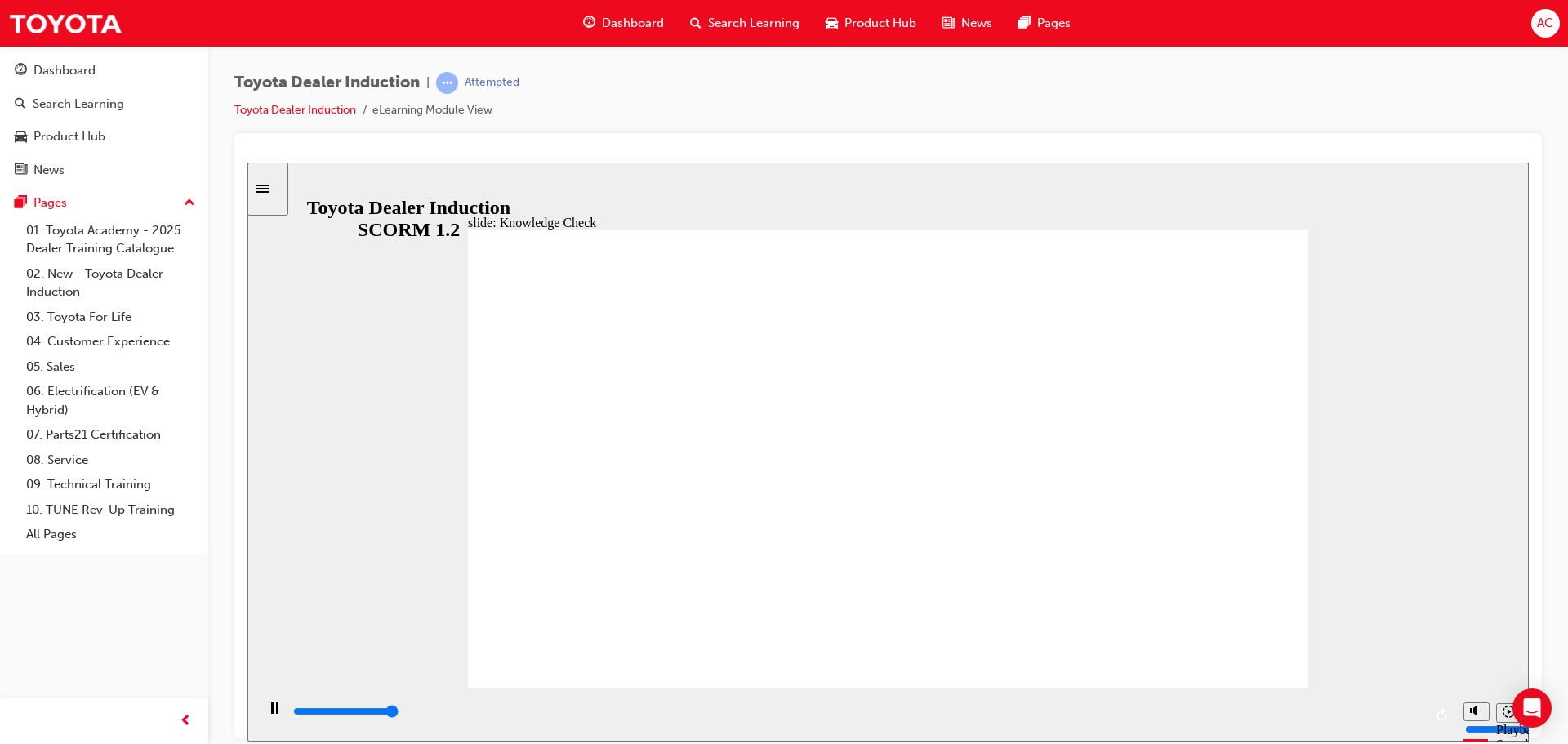
type input "H"
type input "Ha"
type input "Hap"
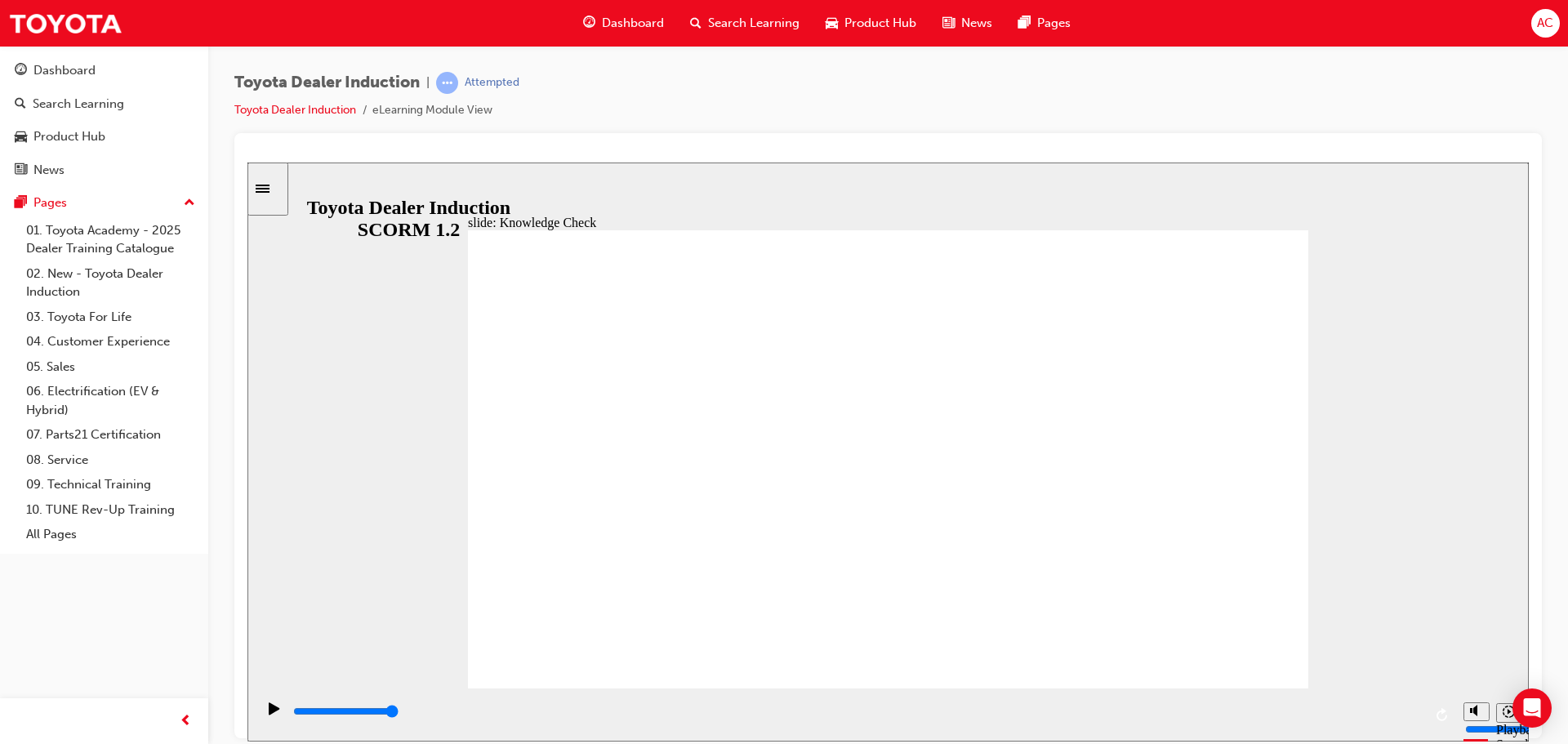
type input "Happiness"
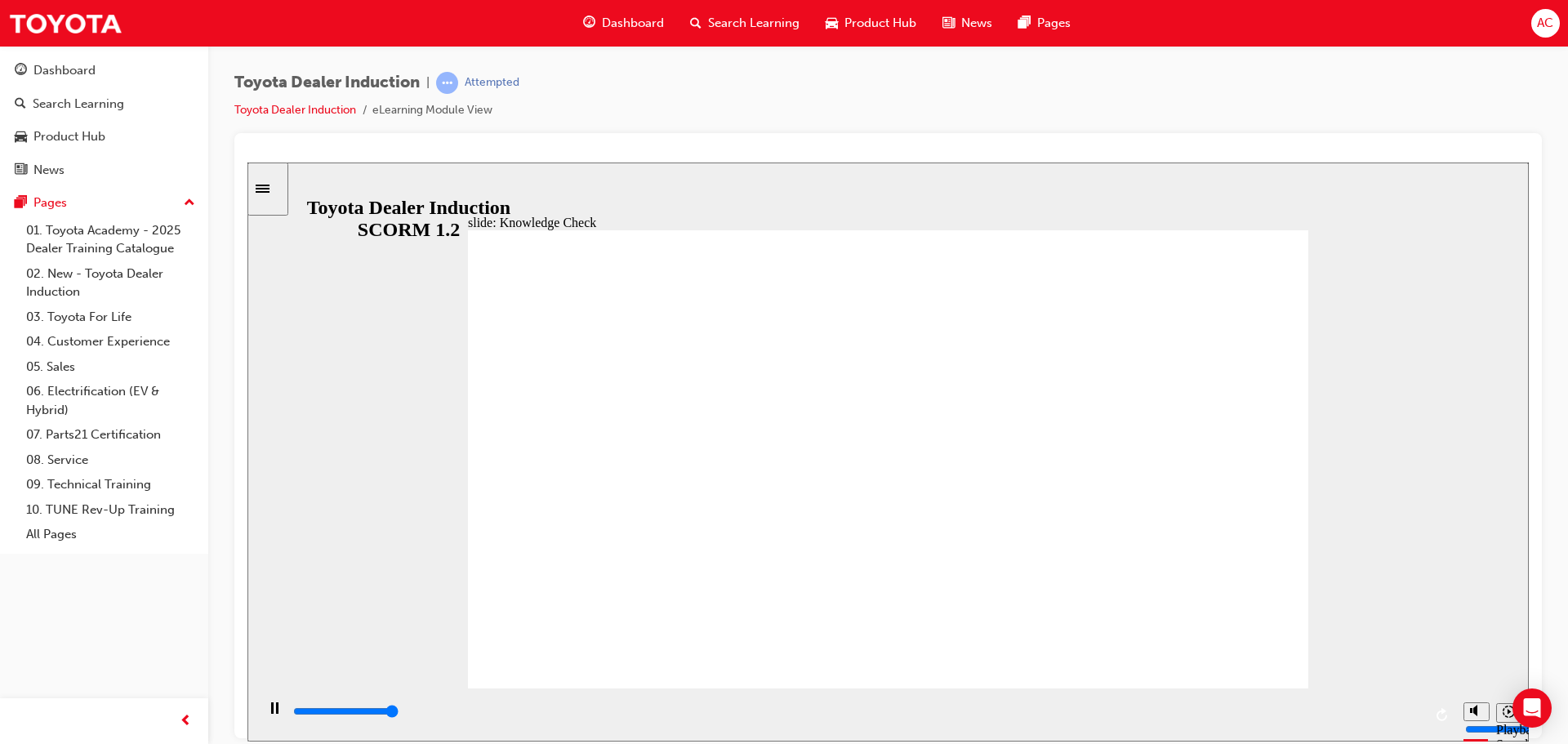
type input "5000"
drag, startPoint x: 710, startPoint y: 407, endPoint x: 1080, endPoint y: 406, distance: 370.0
